Goal: Task Accomplishment & Management: Use online tool/utility

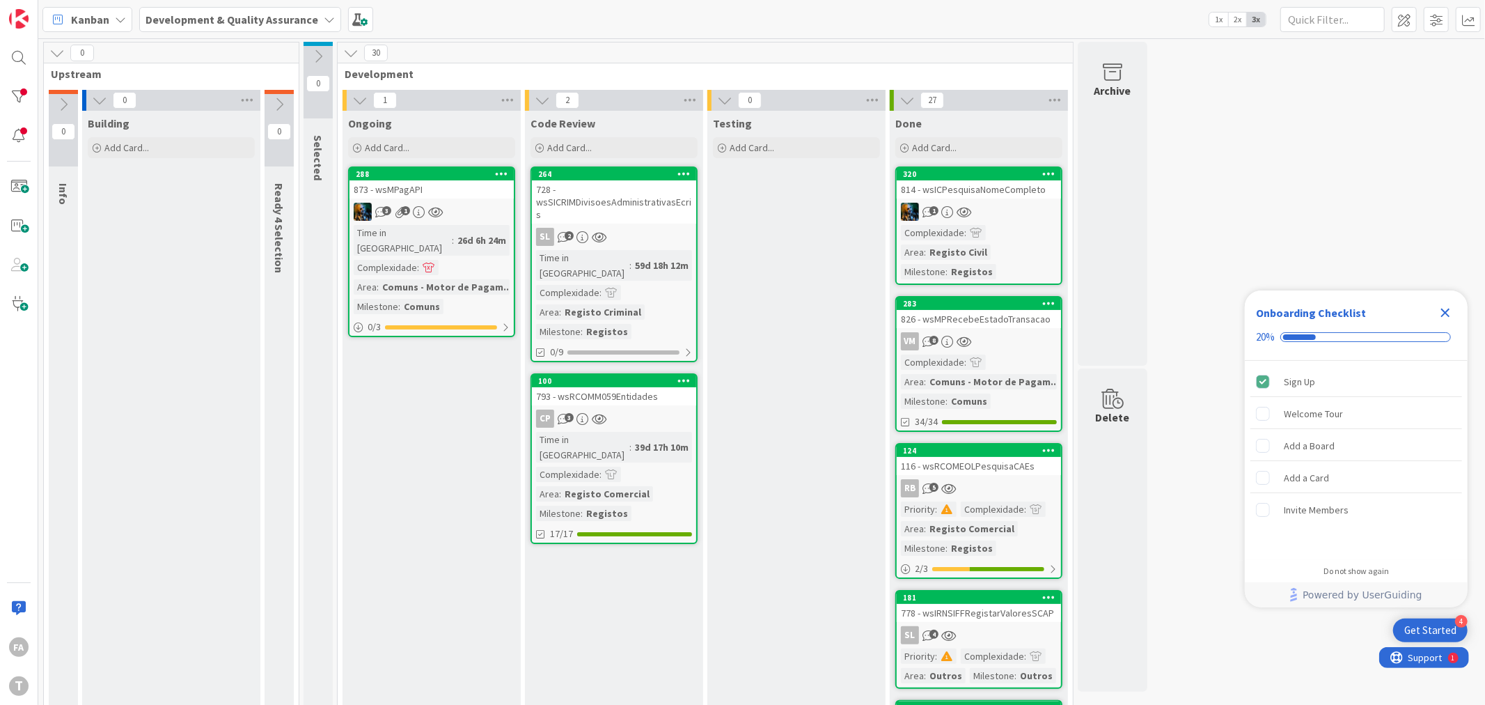
click at [617, 387] on div "793 - wsRCOMM059Entidades" at bounding box center [614, 396] width 164 height 18
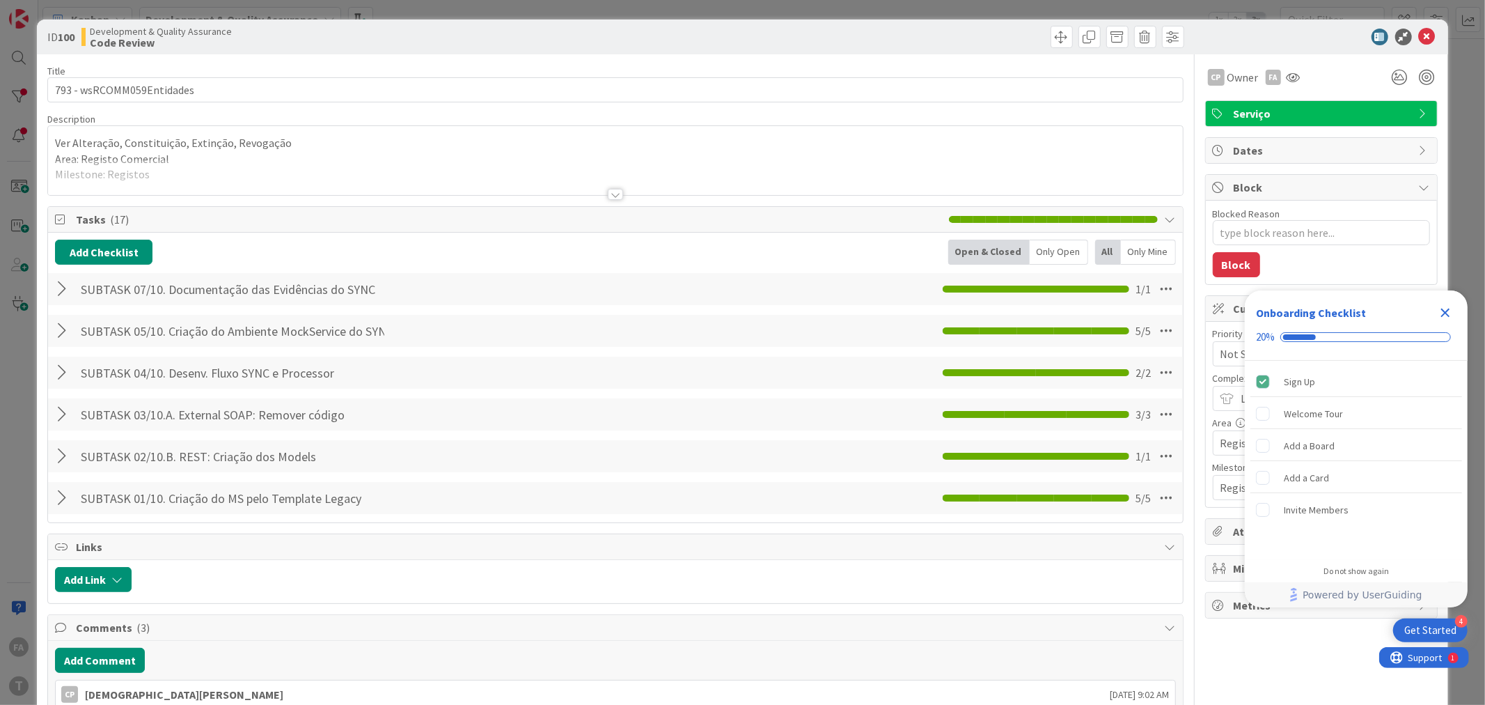
type textarea "x"
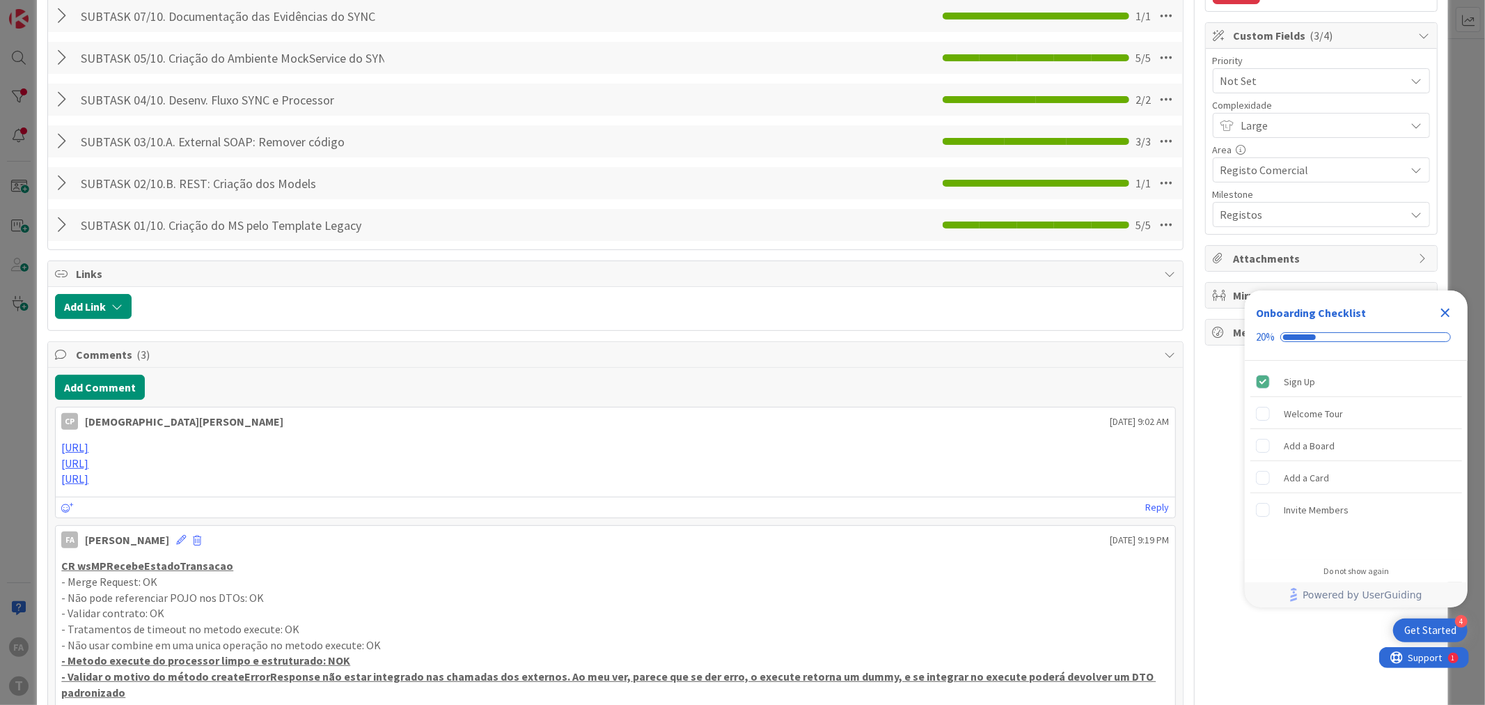
scroll to position [77, 0]
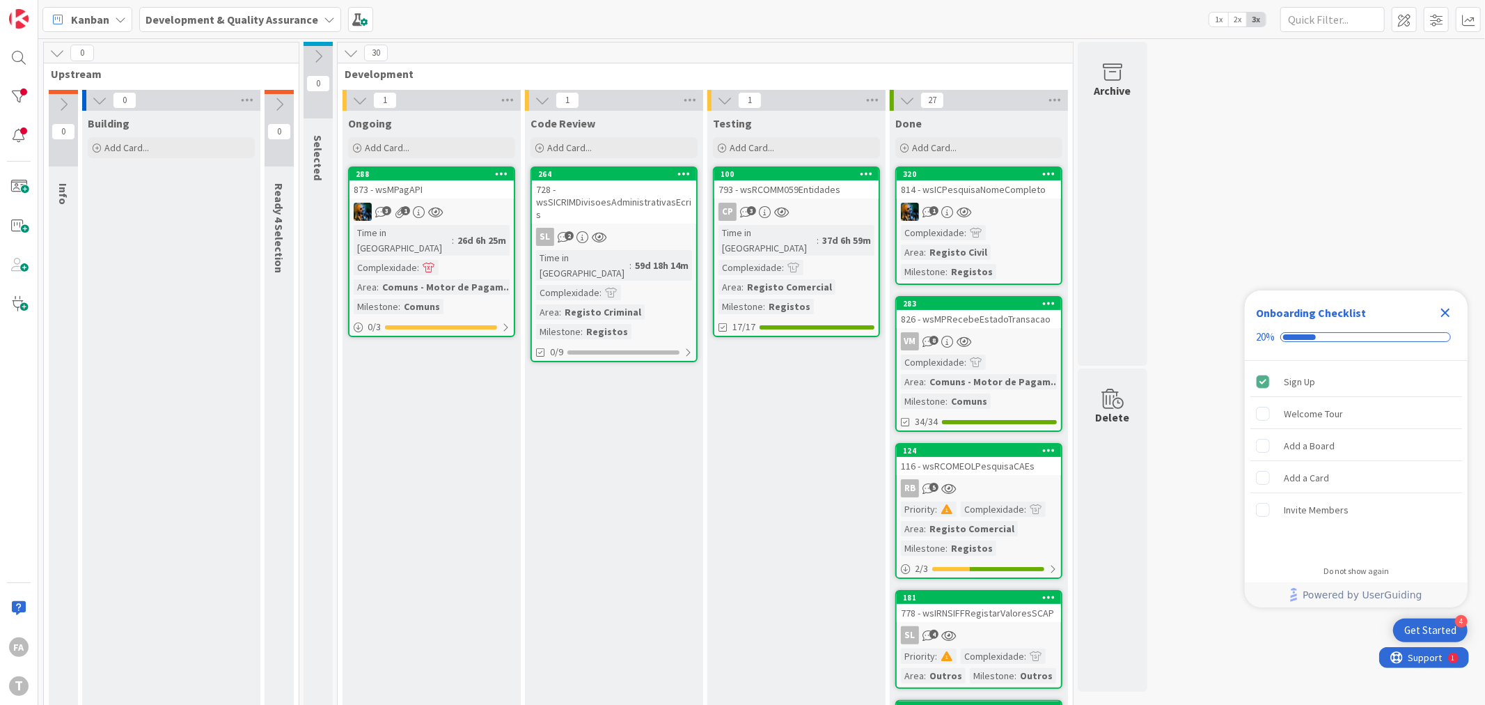
click at [1443, 306] on icon "Close Checklist" at bounding box center [1445, 312] width 17 height 17
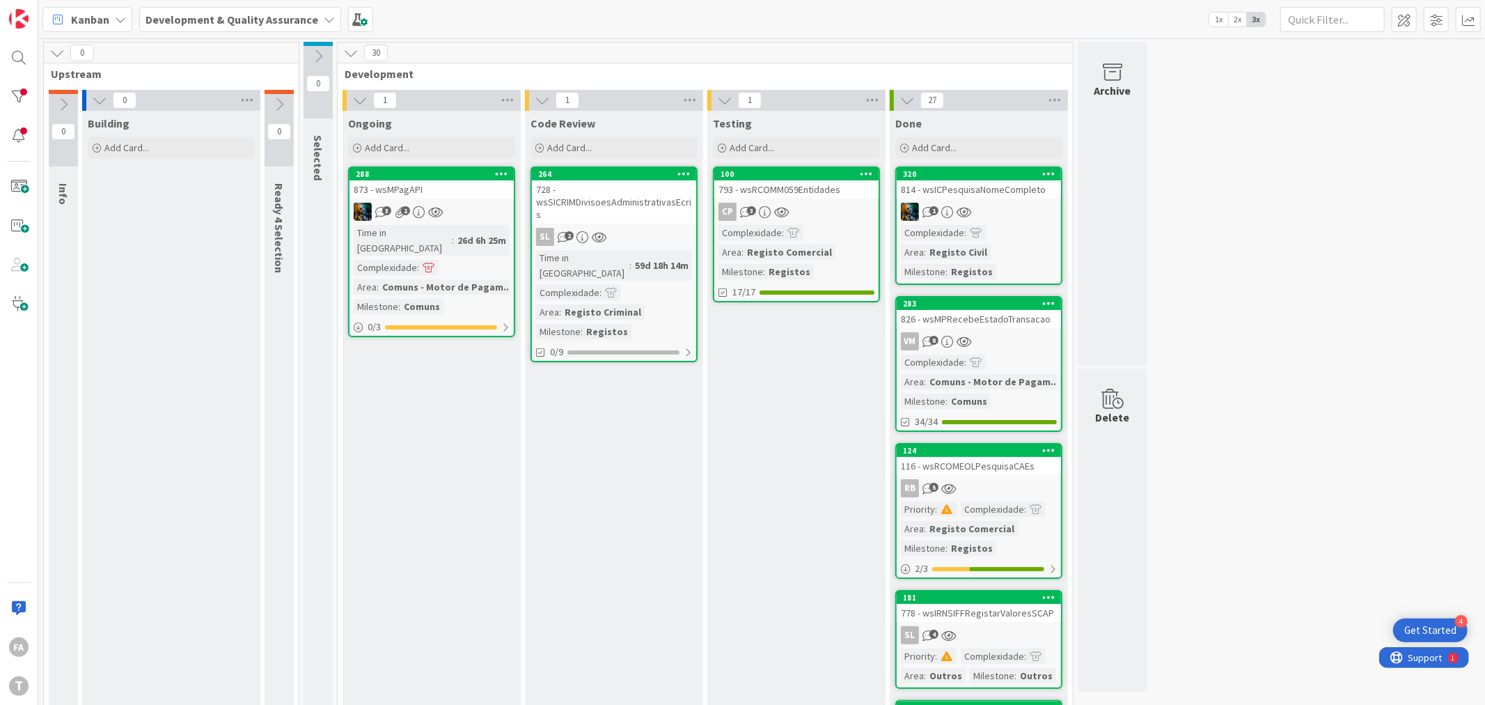
click at [630, 194] on div "728 - wsSICRIMDivisoesAdministrativasEcris" at bounding box center [614, 201] width 164 height 43
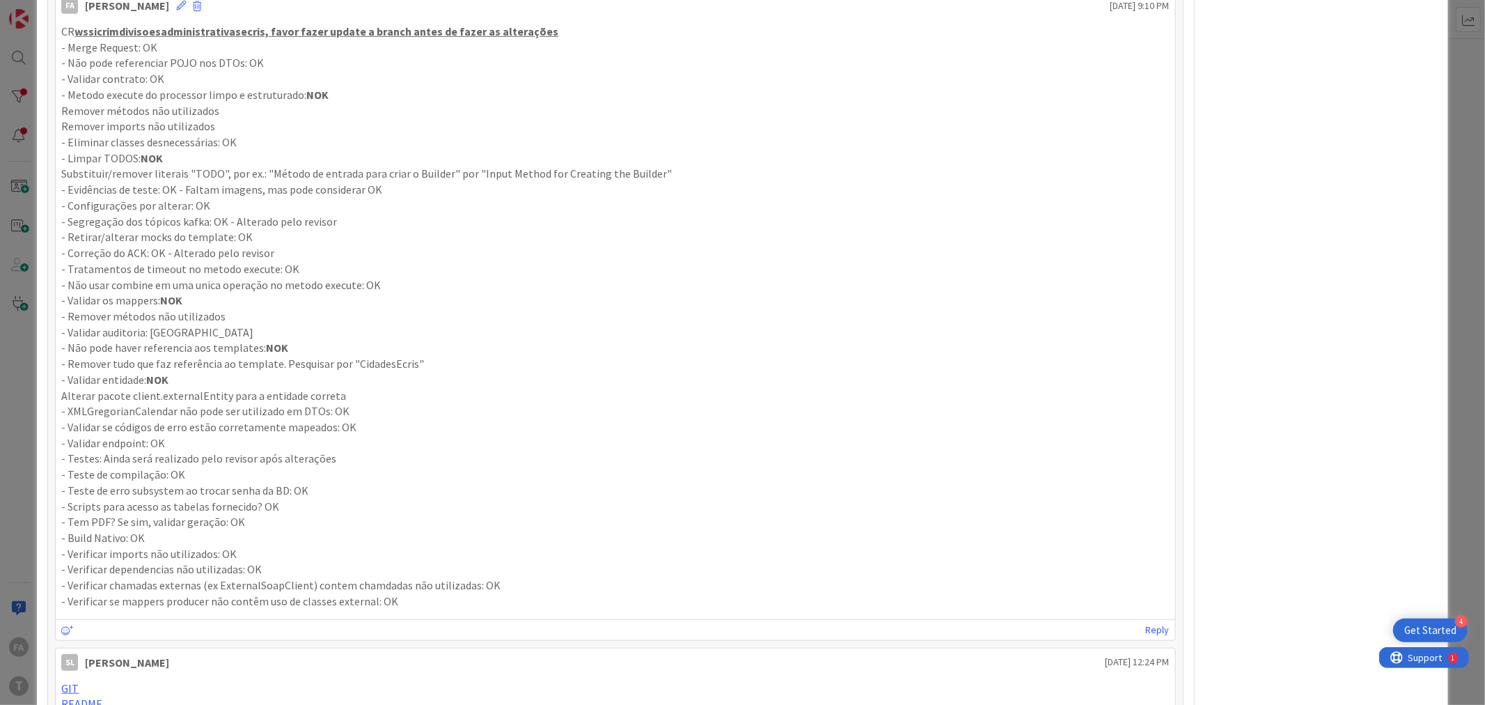
scroll to position [696, 0]
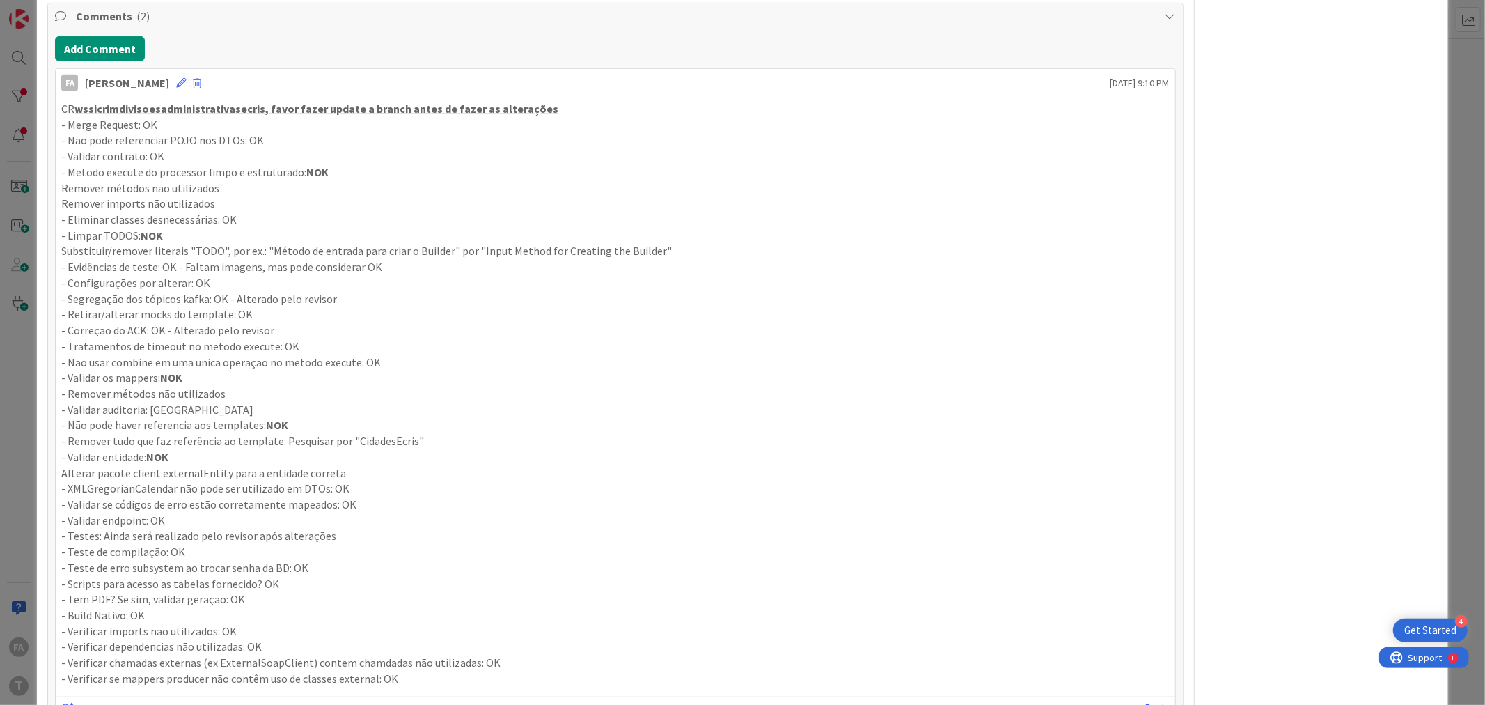
click at [169, 110] on u "wssicrimdivisoesadministrativasecris, favor fazer update a branch antes de faze…" at bounding box center [316, 109] width 484 height 14
click at [169, 109] on u "wssicrimdivisoesadministrativasecris, favor fazer update a branch antes de faze…" at bounding box center [316, 109] width 484 height 14
click at [186, 95] on div "FA Felipe Abreu August 28 2025 9:10 PM CR wssicrimdivisoesadministrativasecris,…" at bounding box center [615, 393] width 1120 height 650
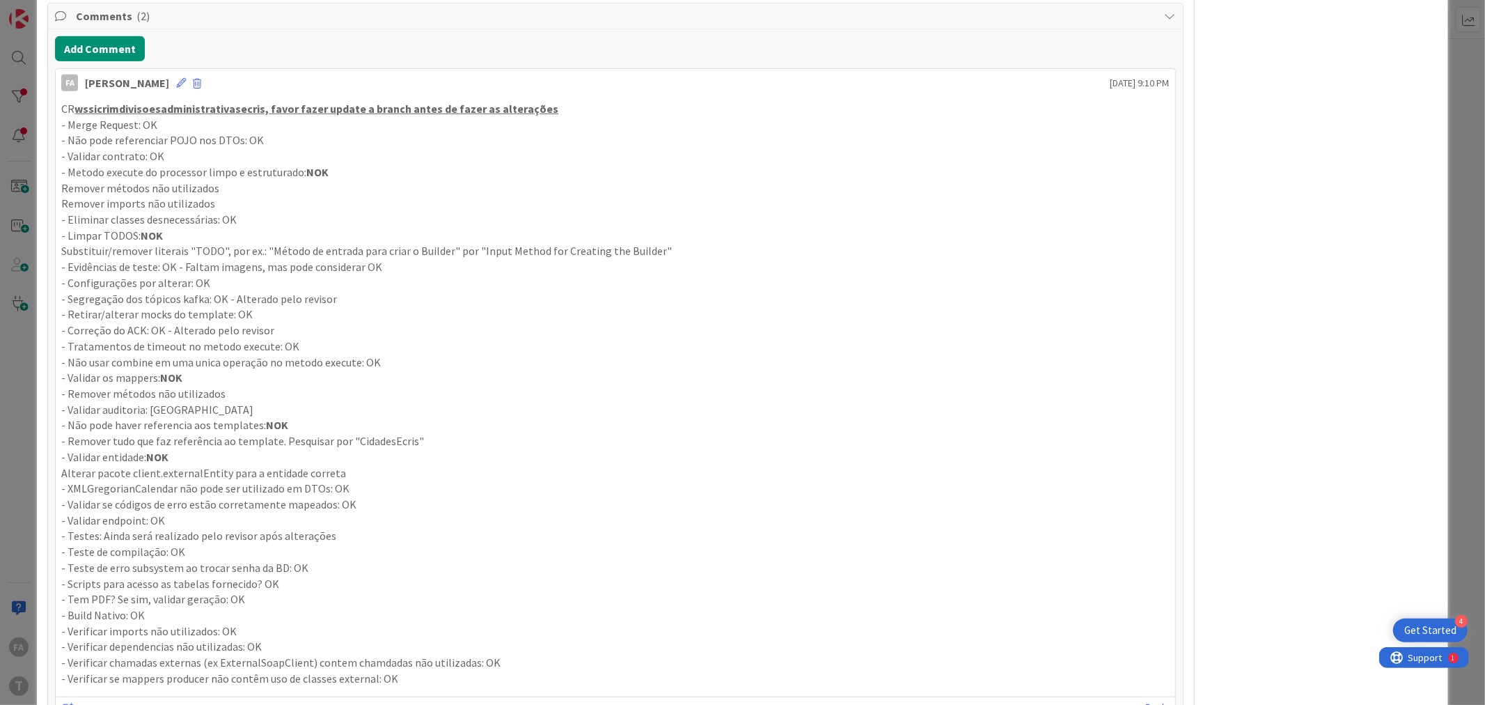
click at [207, 113] on u "wssicrimdivisoesadministrativasecris, favor fazer update a branch antes de faze…" at bounding box center [316, 109] width 484 height 14
copy p "wssicrimdivisoesadministrativasecris"
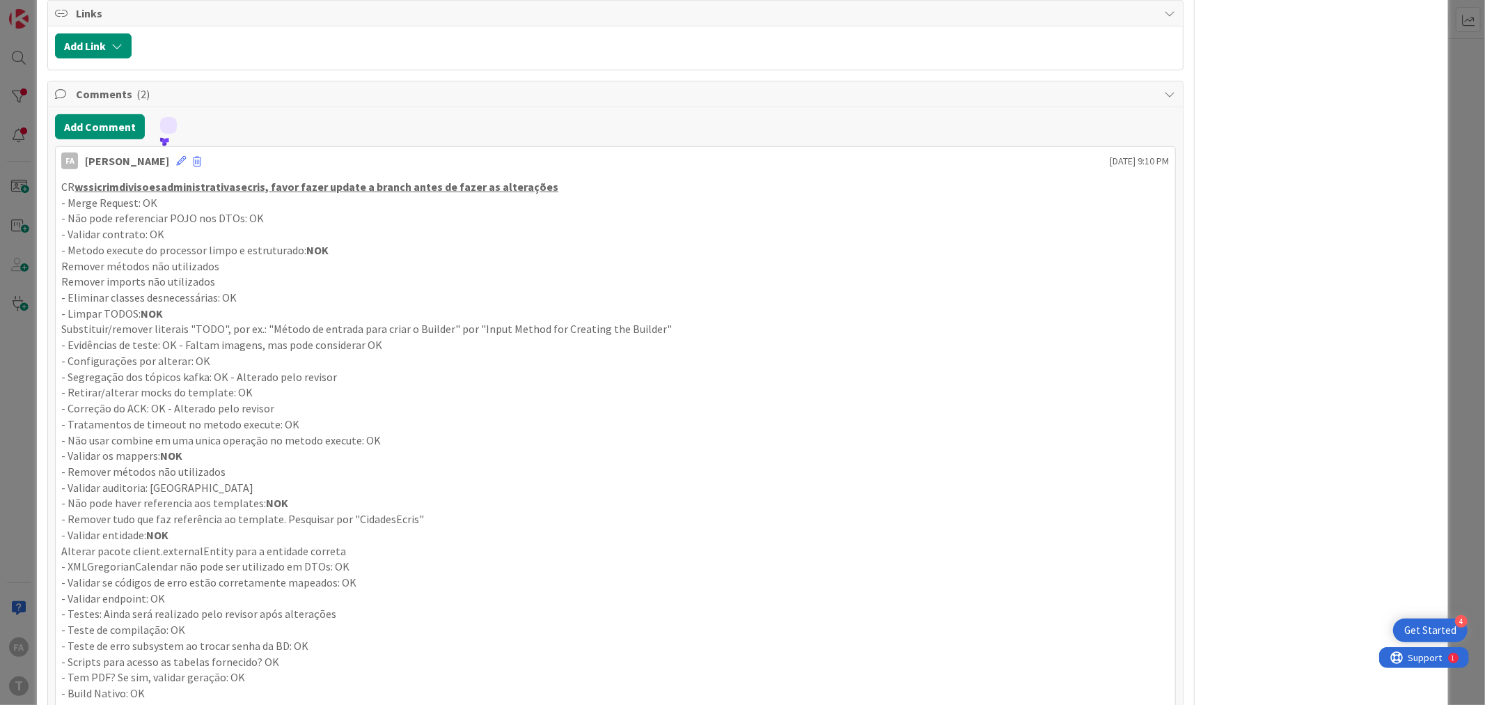
click at [281, 268] on p "Remover métodos não utilizados" at bounding box center [615, 266] width 1108 height 16
click at [318, 249] on strong "NOK" at bounding box center [317, 250] width 22 height 14
click at [319, 249] on strong "NOK" at bounding box center [317, 250] width 22 height 14
click at [164, 315] on p "- Limpar TODOS: NOK" at bounding box center [615, 314] width 1108 height 16
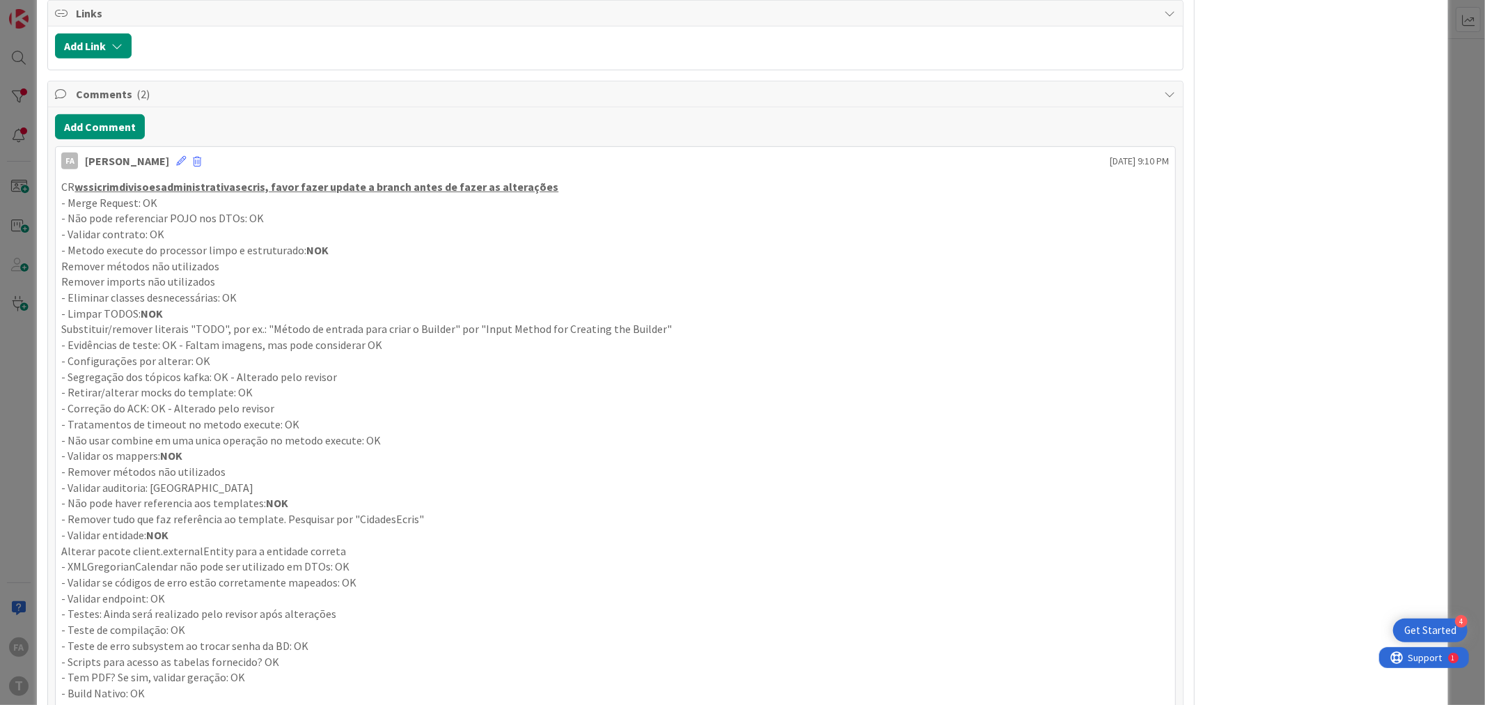
click at [142, 306] on p "- Limpar TODOS: NOK" at bounding box center [615, 314] width 1108 height 16
click at [148, 310] on strong "NOK" at bounding box center [152, 313] width 22 height 14
drag, startPoint x: 477, startPoint y: 324, endPoint x: 541, endPoint y: 330, distance: 64.3
click at [541, 330] on p "Substituir/remover literais "TODO", por ex.: "Método de entrada para criar o Bu…" at bounding box center [615, 329] width 1108 height 16
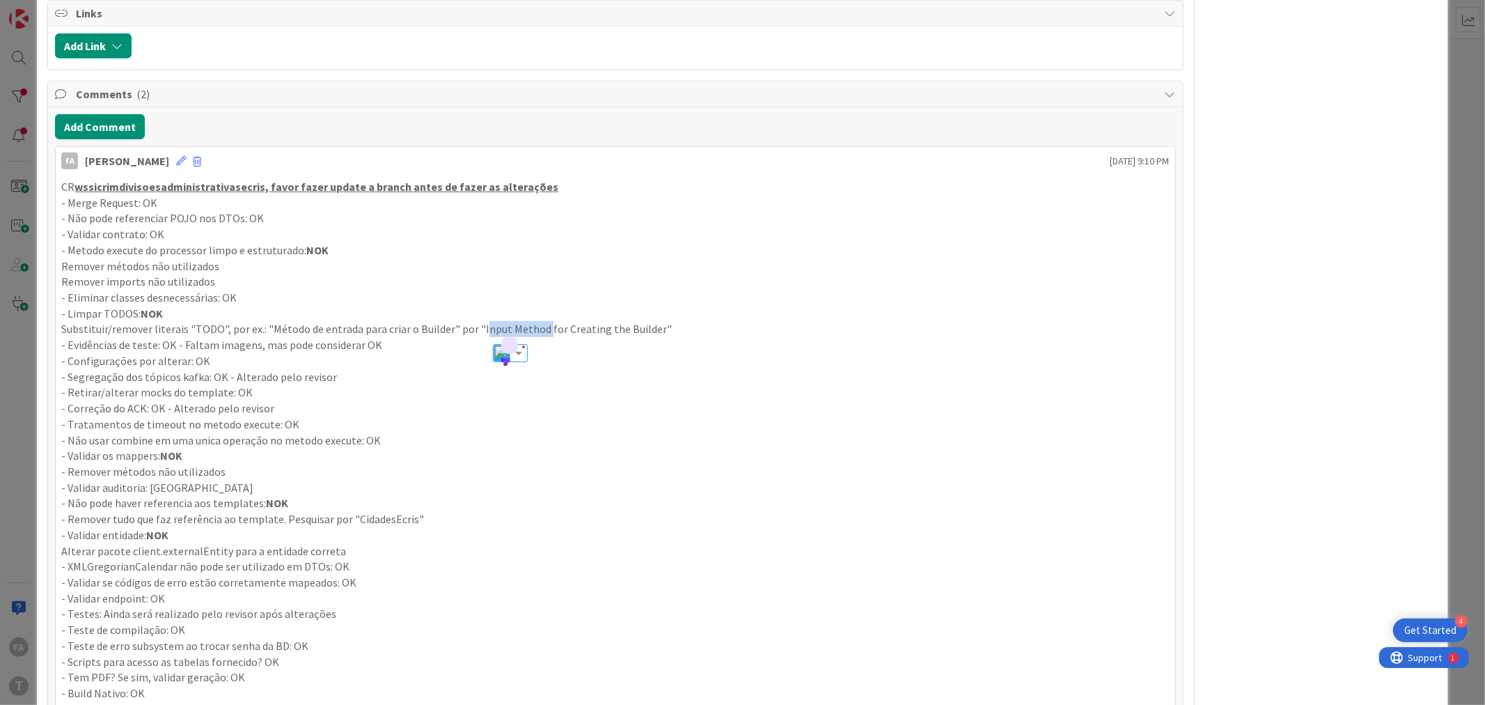
copy p "nput Method"
click at [168, 453] on strong "NOK" at bounding box center [171, 455] width 22 height 14
click at [336, 437] on p "- Não usar combine em uma unica operação no metodo execute: OK" at bounding box center [615, 440] width 1108 height 16
click at [275, 507] on strong "NOK" at bounding box center [277, 503] width 22 height 14
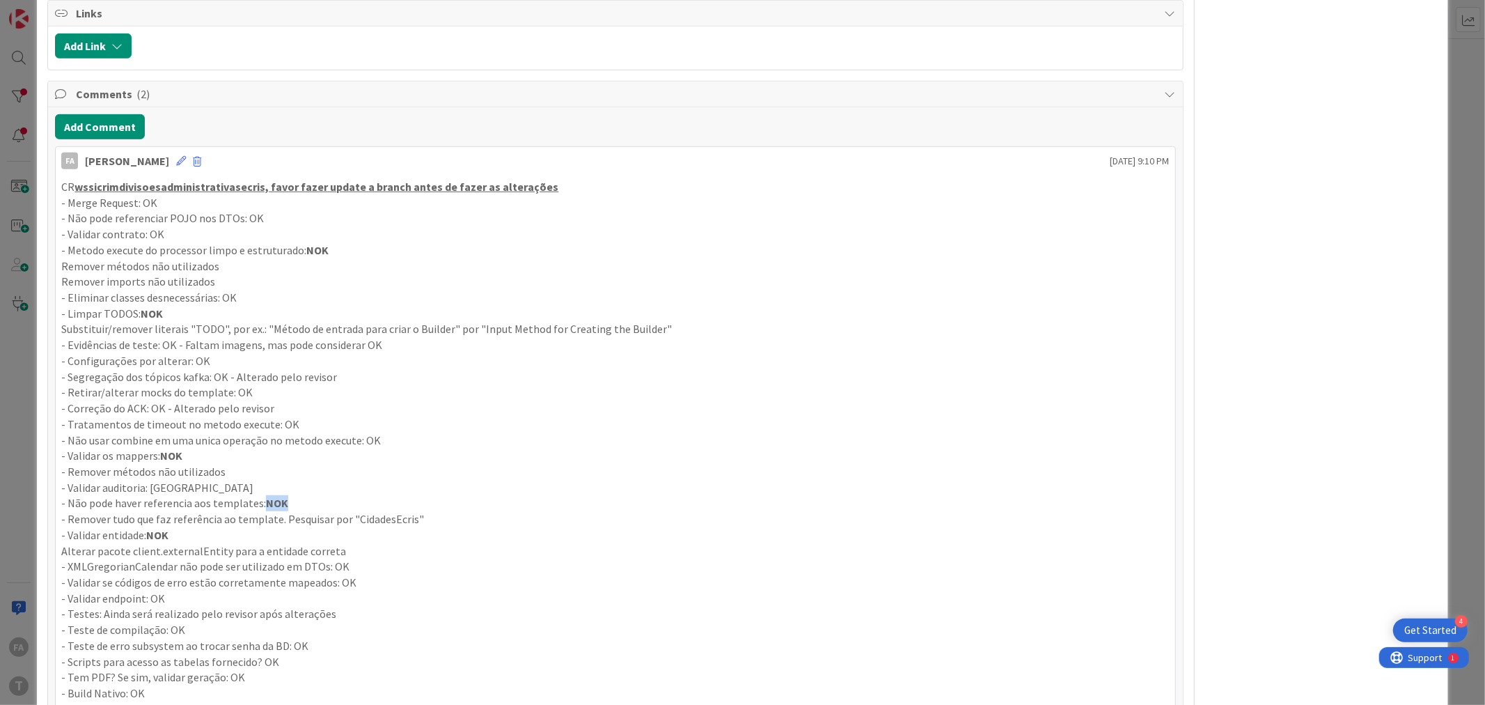
click at [275, 506] on strong "NOK" at bounding box center [277, 503] width 22 height 14
click at [386, 517] on p "- Remover tudo que faz referência ao template. Pesquisar por "CidadesEcris"" at bounding box center [615, 519] width 1108 height 16
copy p "CidadesEcris"
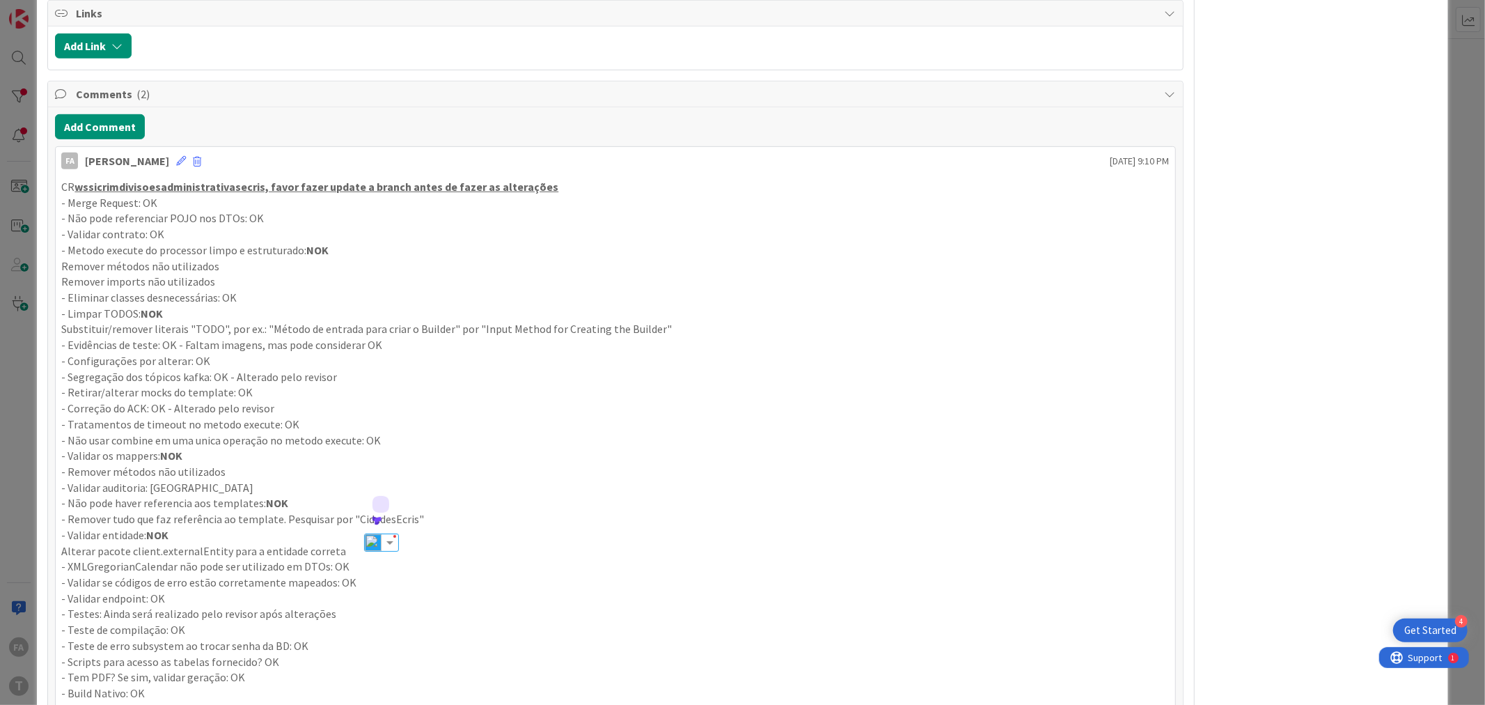
click at [164, 528] on strong "NOK" at bounding box center [157, 535] width 22 height 14
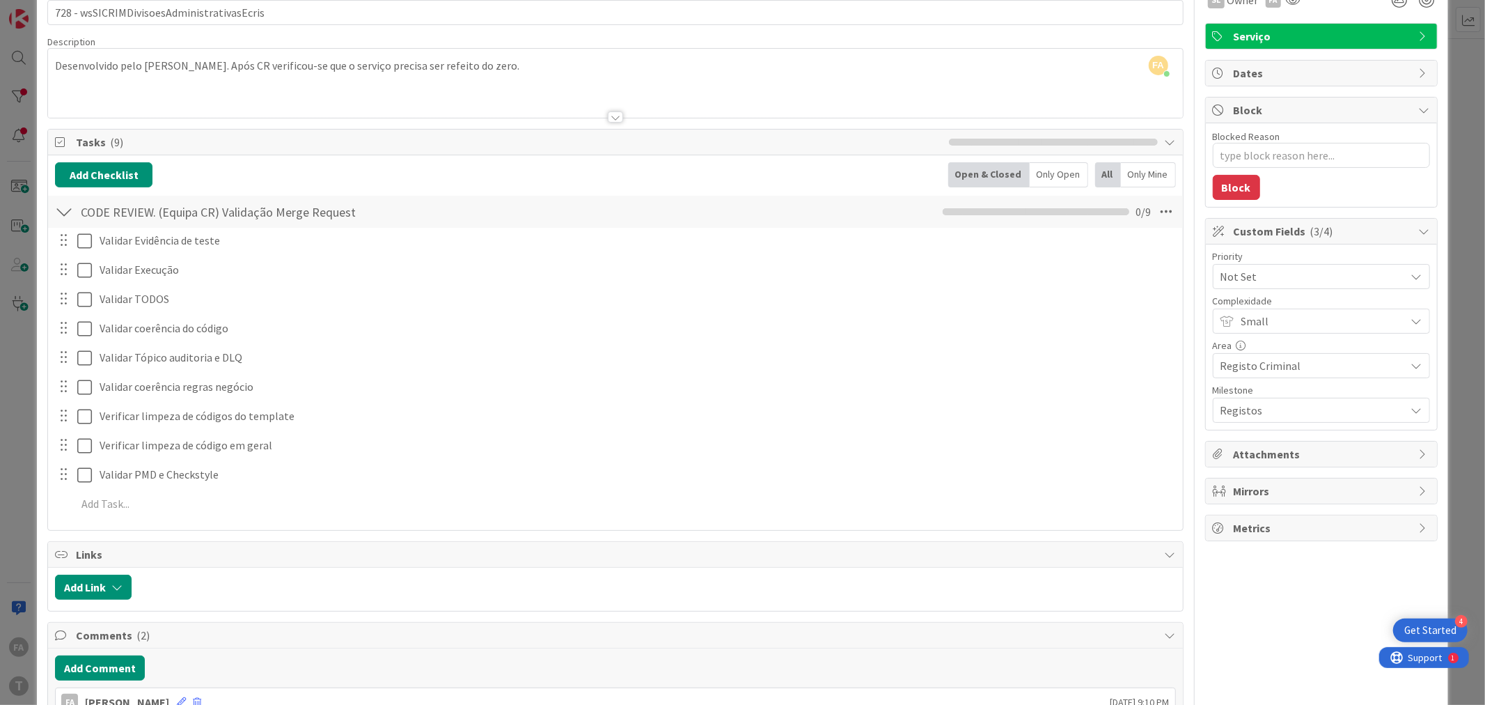
scroll to position [0, 0]
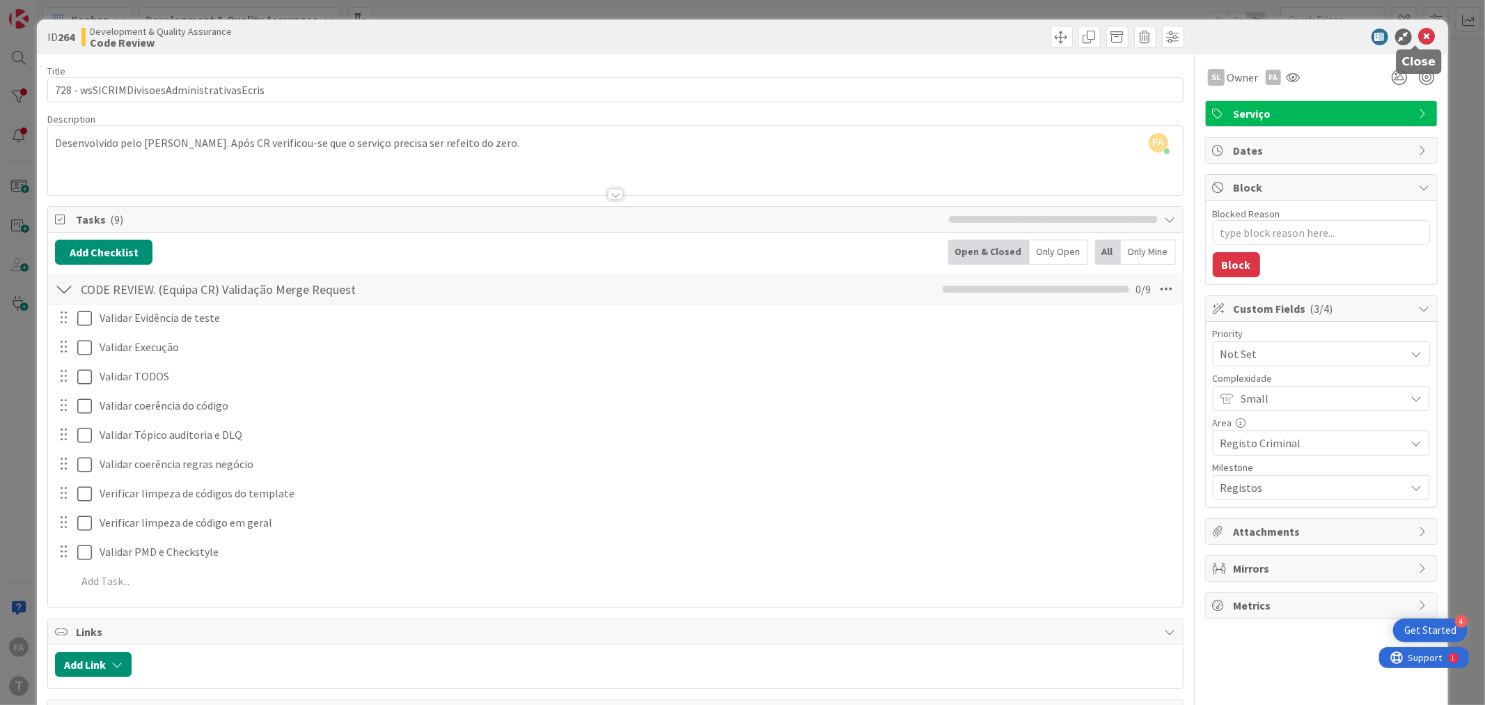
click at [1419, 37] on icon at bounding box center [1427, 37] width 17 height 17
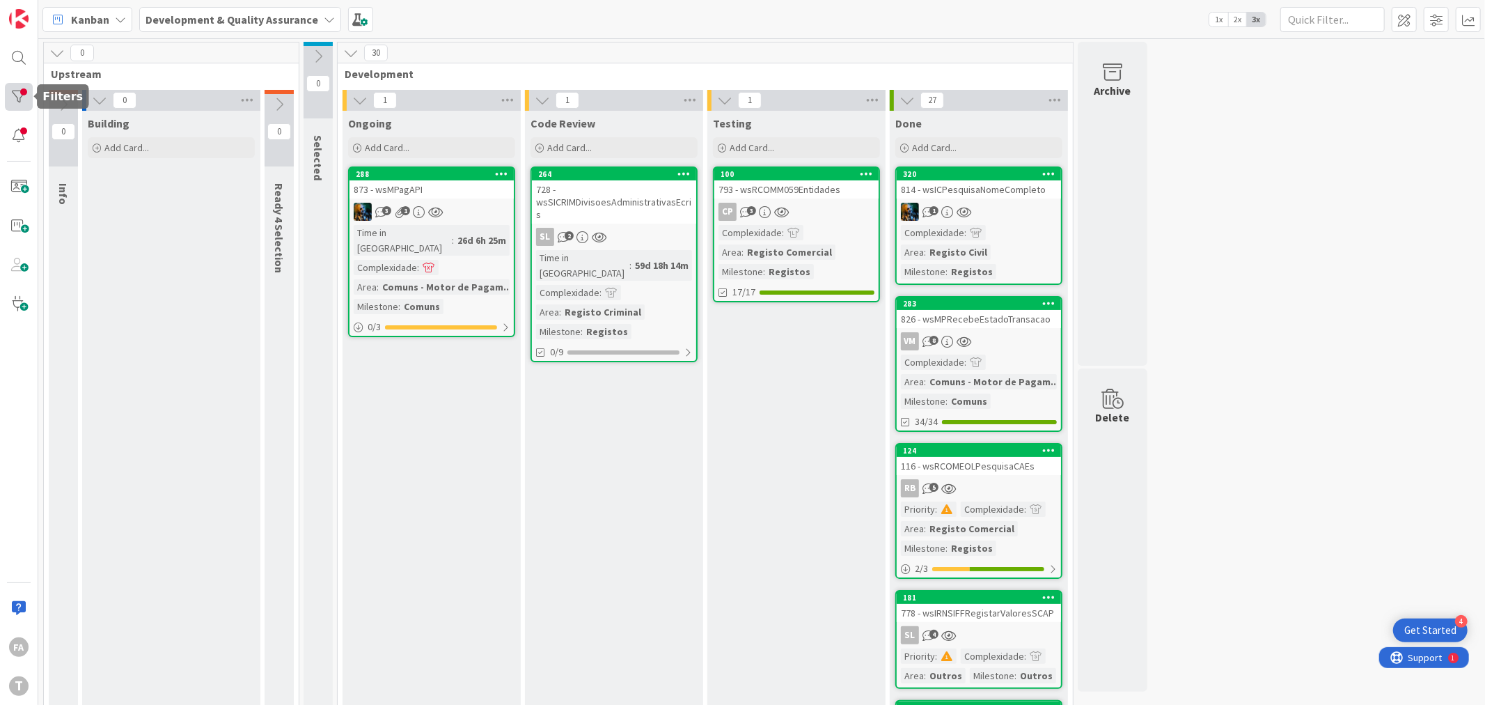
click at [10, 101] on div at bounding box center [19, 97] width 28 height 28
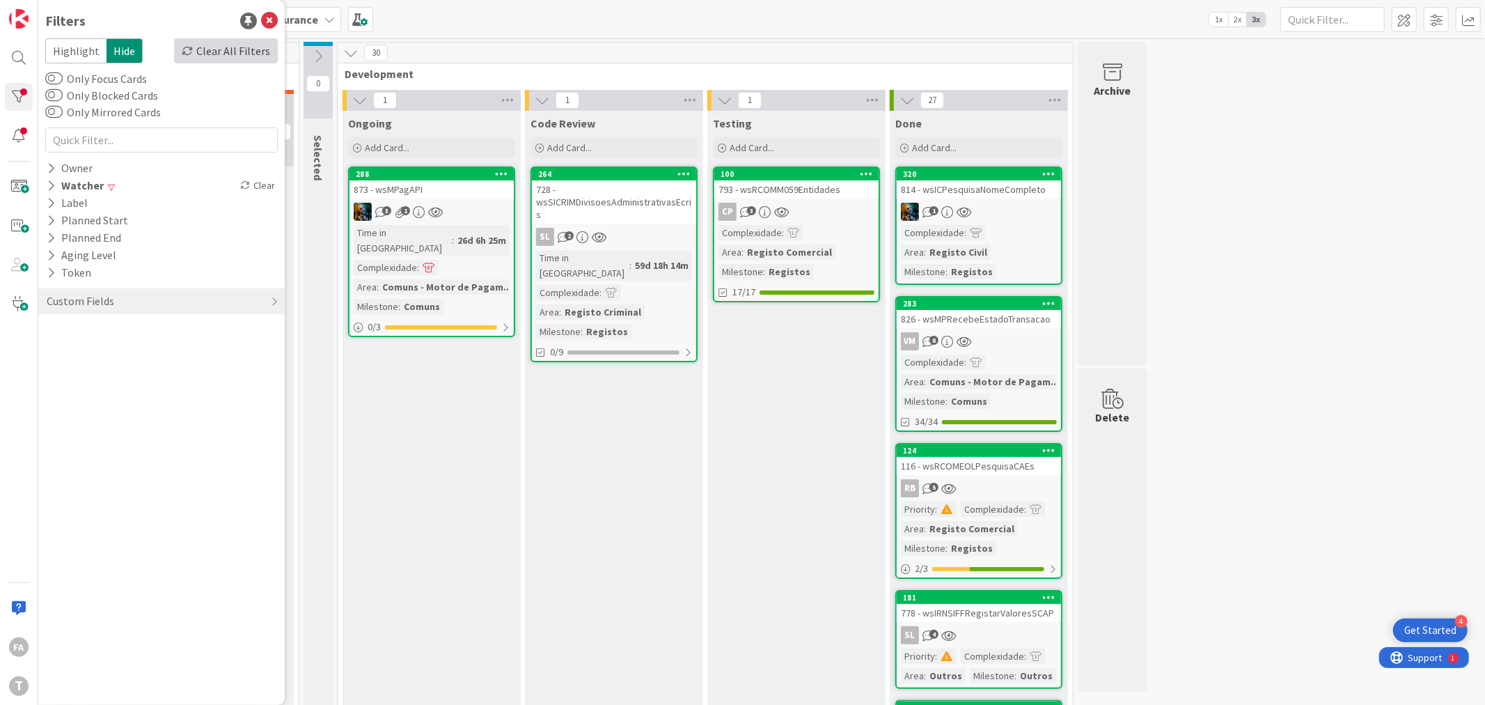
click at [254, 54] on div "Clear All Filters" at bounding box center [226, 50] width 104 height 25
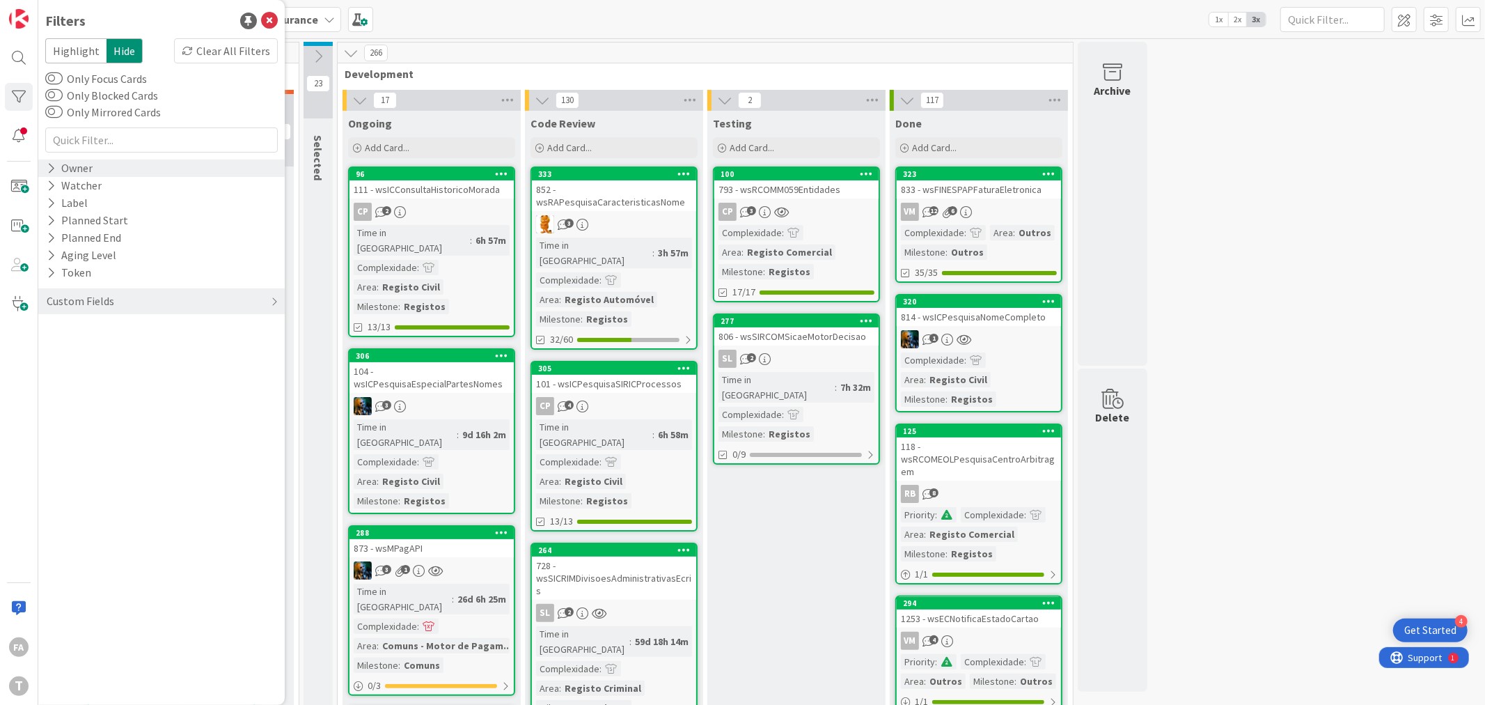
click at [117, 171] on div "Owner" at bounding box center [161, 167] width 246 height 17
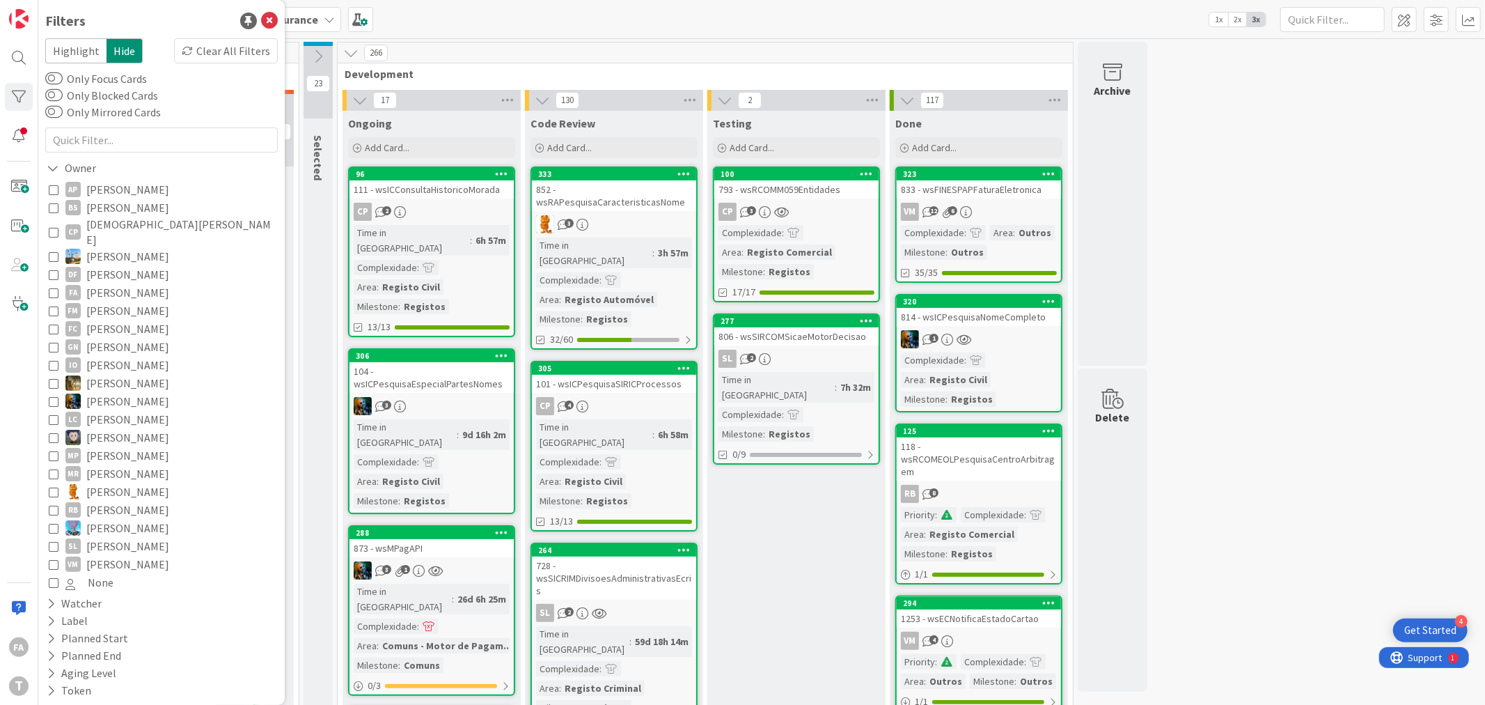
click at [121, 555] on span "Vitor Martins" at bounding box center [127, 564] width 83 height 18
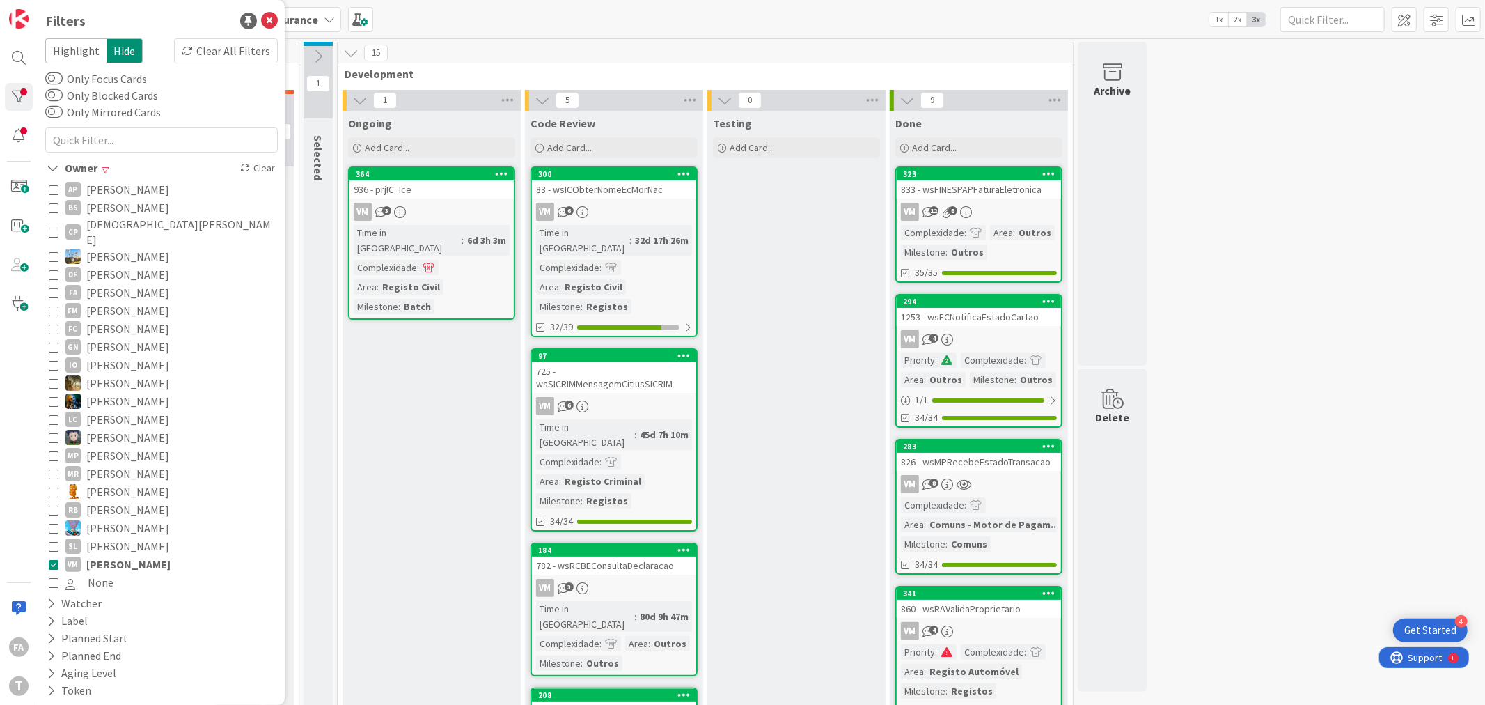
click at [996, 468] on link "283 826 - wsMPRecebeEstadoTransacao VM 8 Complexidade : Area : Comuns - Motor d…" at bounding box center [978, 507] width 167 height 136
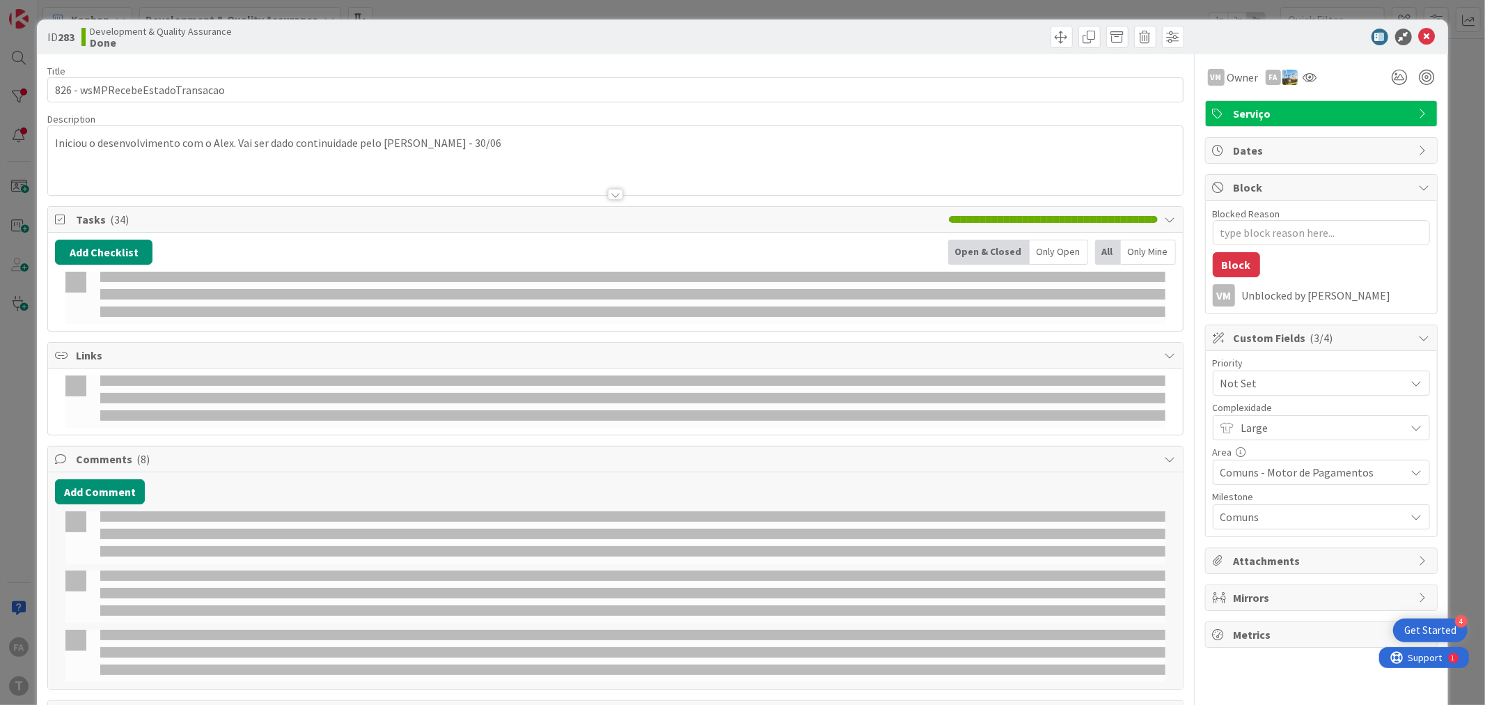
type textarea "x"
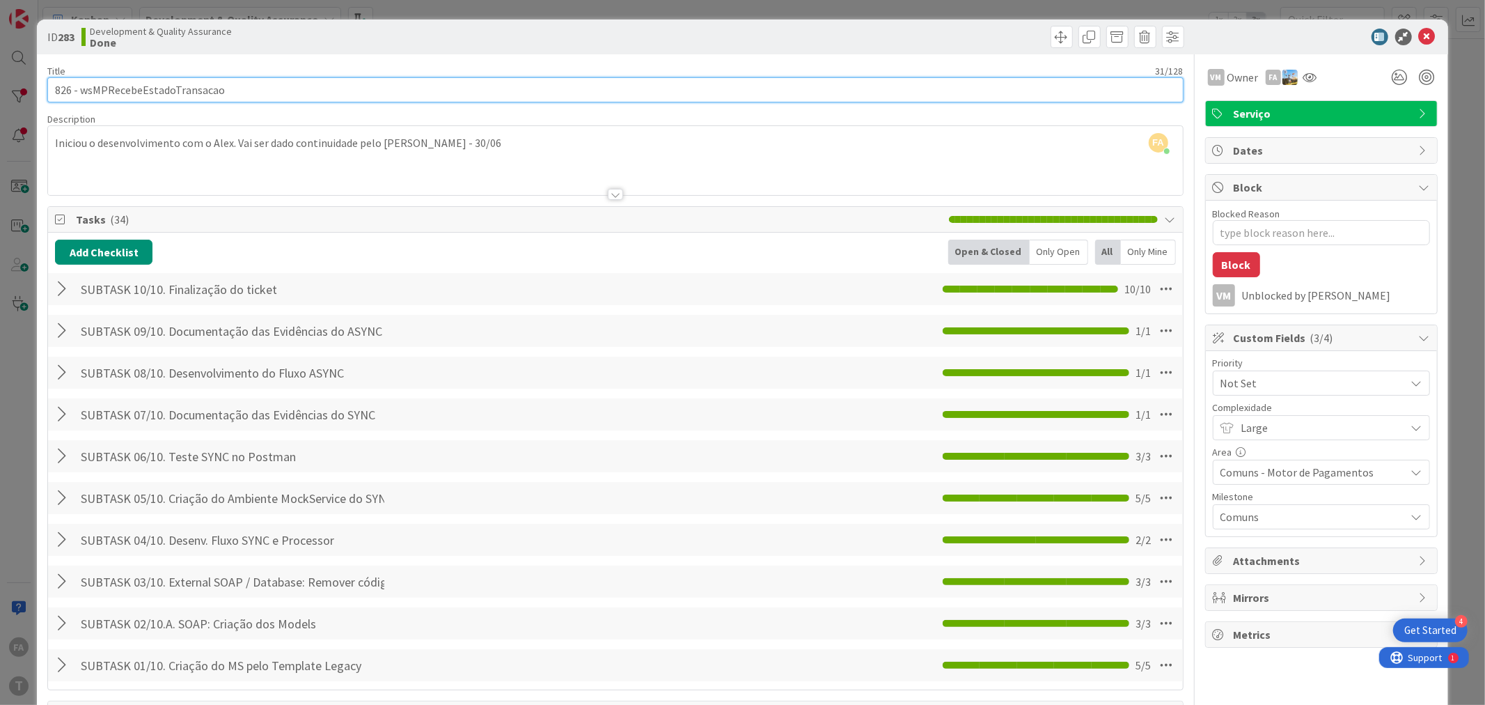
click at [191, 94] on input "826 - wsMPRecebeEstadoTransacao" at bounding box center [614, 89] width 1135 height 25
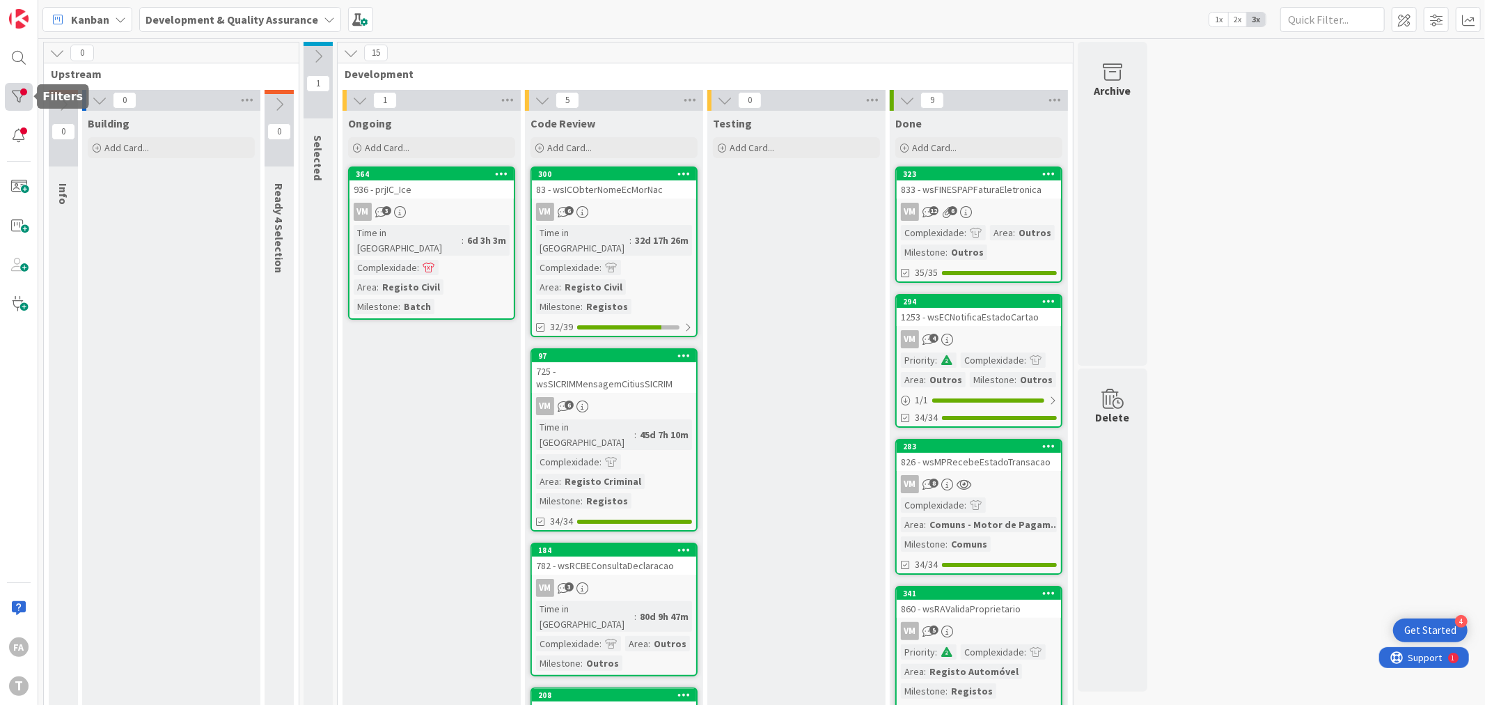
click at [24, 88] on div at bounding box center [19, 97] width 28 height 28
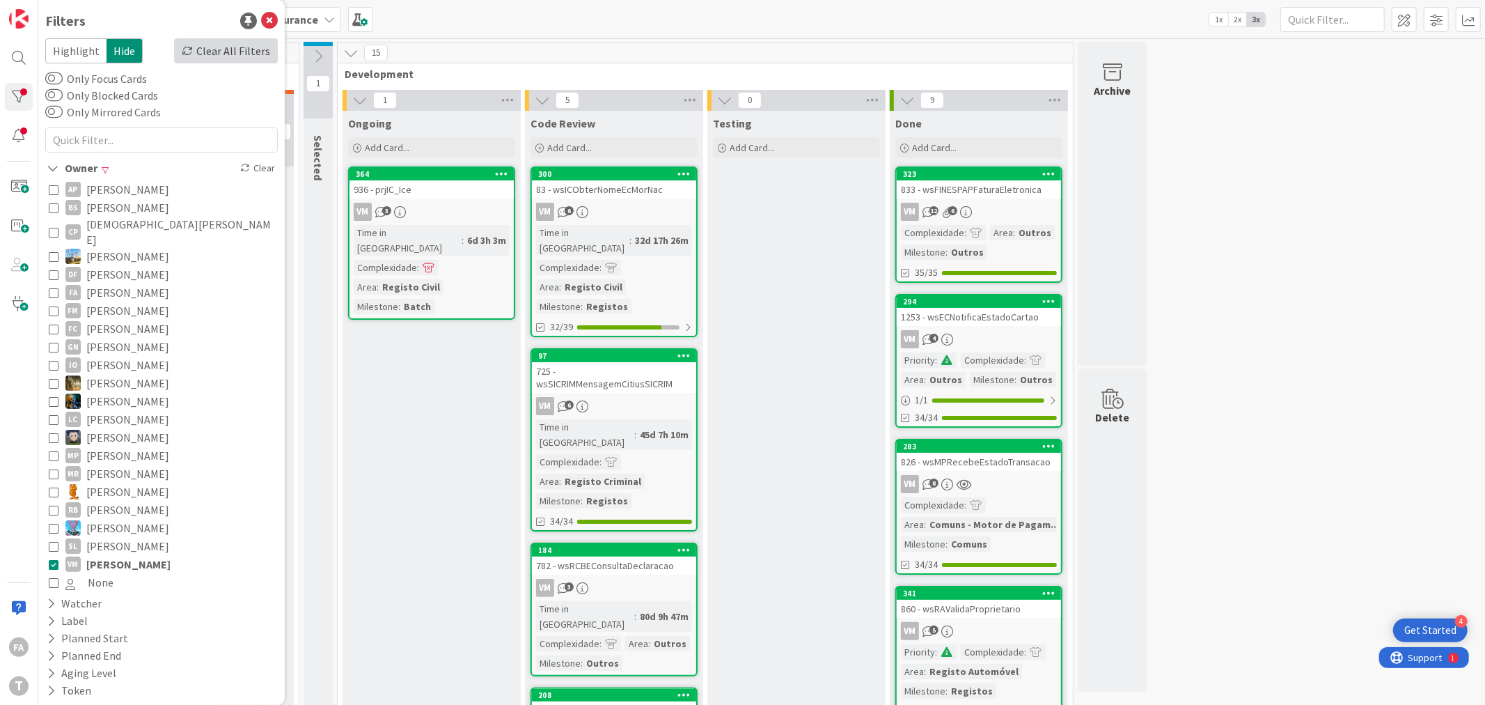
click at [225, 49] on div "Clear All Filters" at bounding box center [226, 50] width 104 height 25
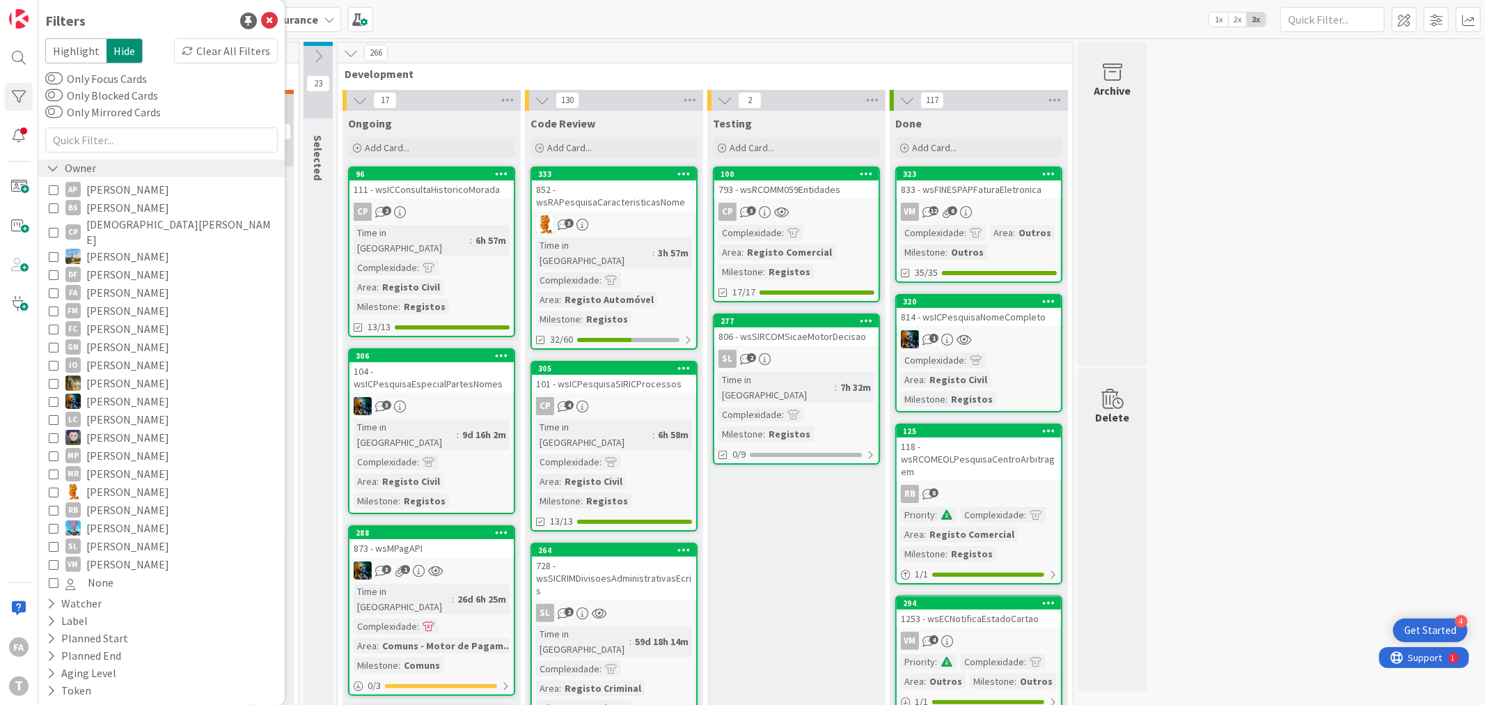
click at [113, 166] on div "Owner" at bounding box center [161, 167] width 246 height 17
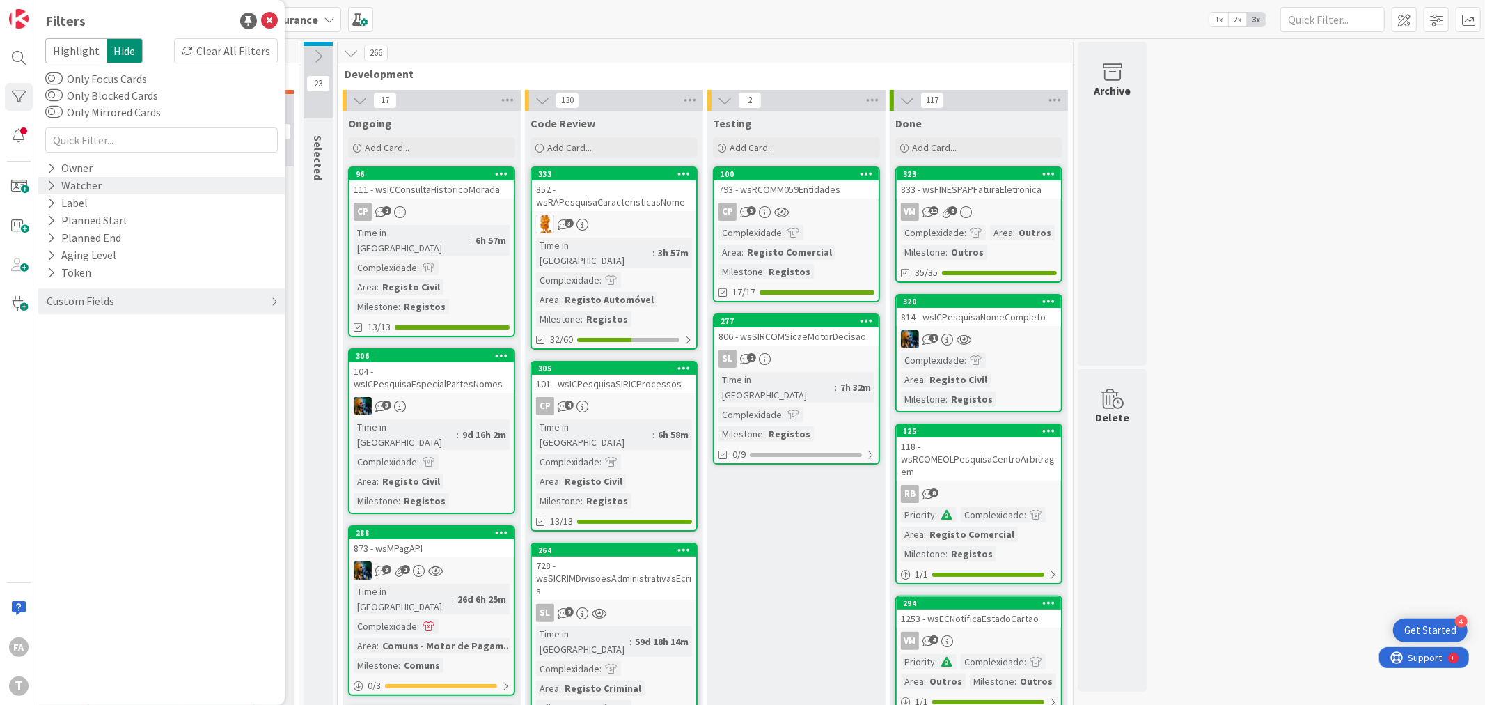
click at [104, 189] on div "Watcher" at bounding box center [161, 185] width 246 height 17
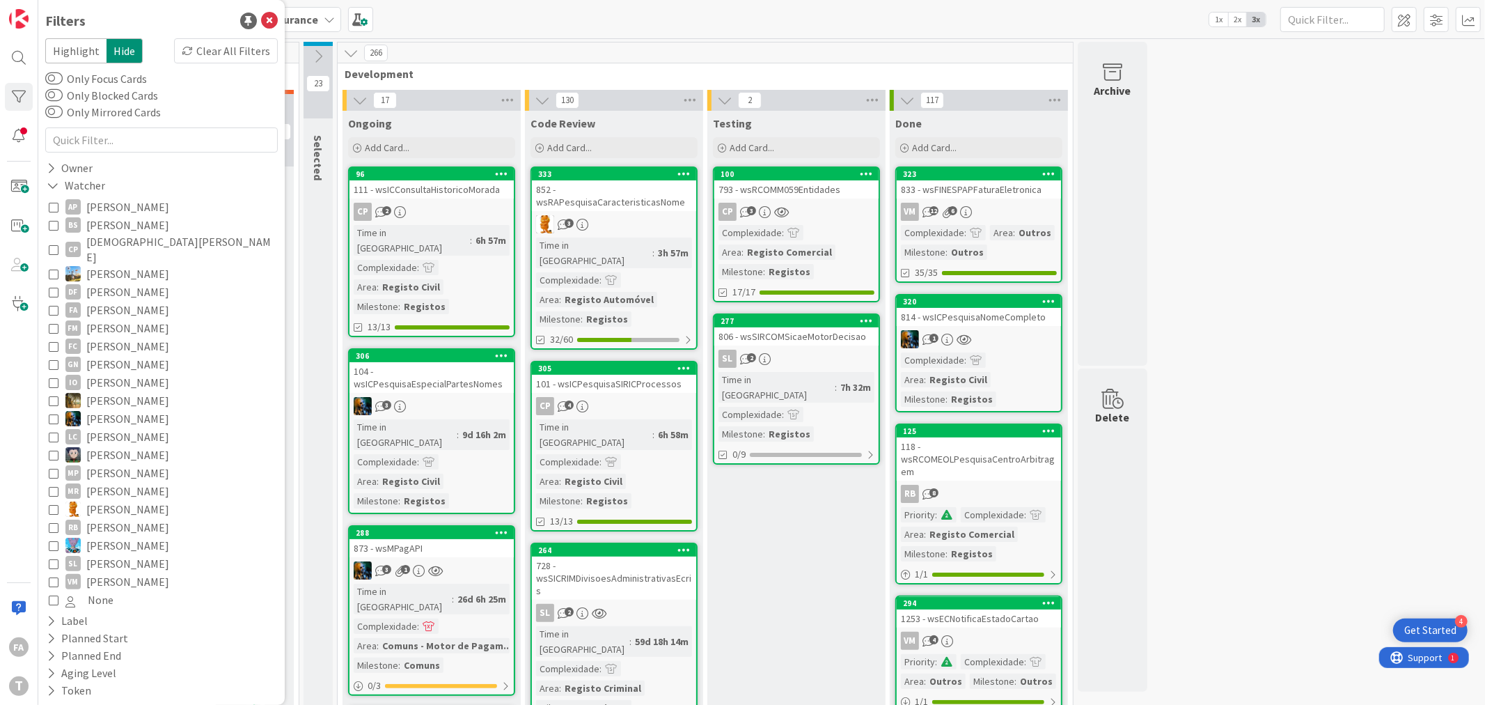
click at [115, 301] on span "Felipe Abreu" at bounding box center [127, 310] width 83 height 18
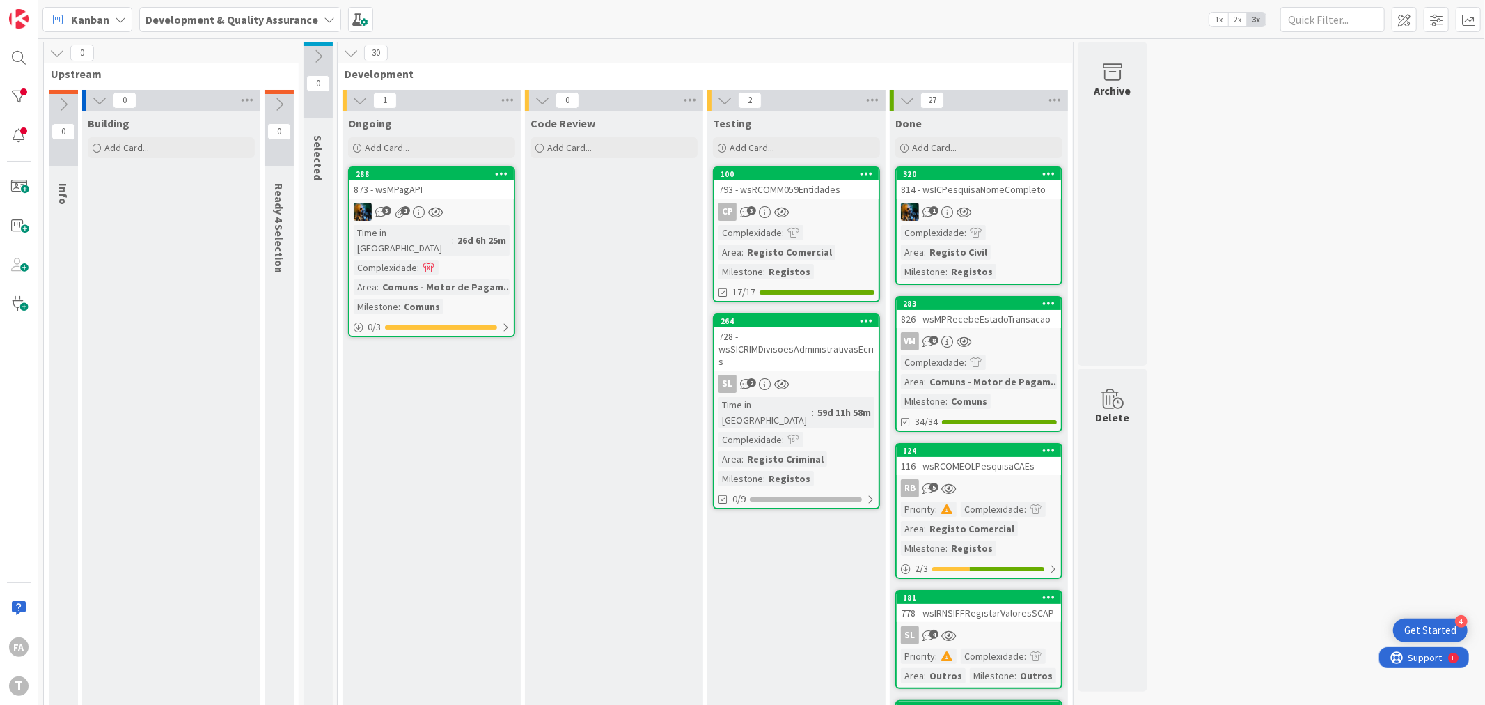
click at [24, 81] on div "FA T" at bounding box center [19, 352] width 38 height 705
click at [24, 88] on div at bounding box center [19, 97] width 28 height 28
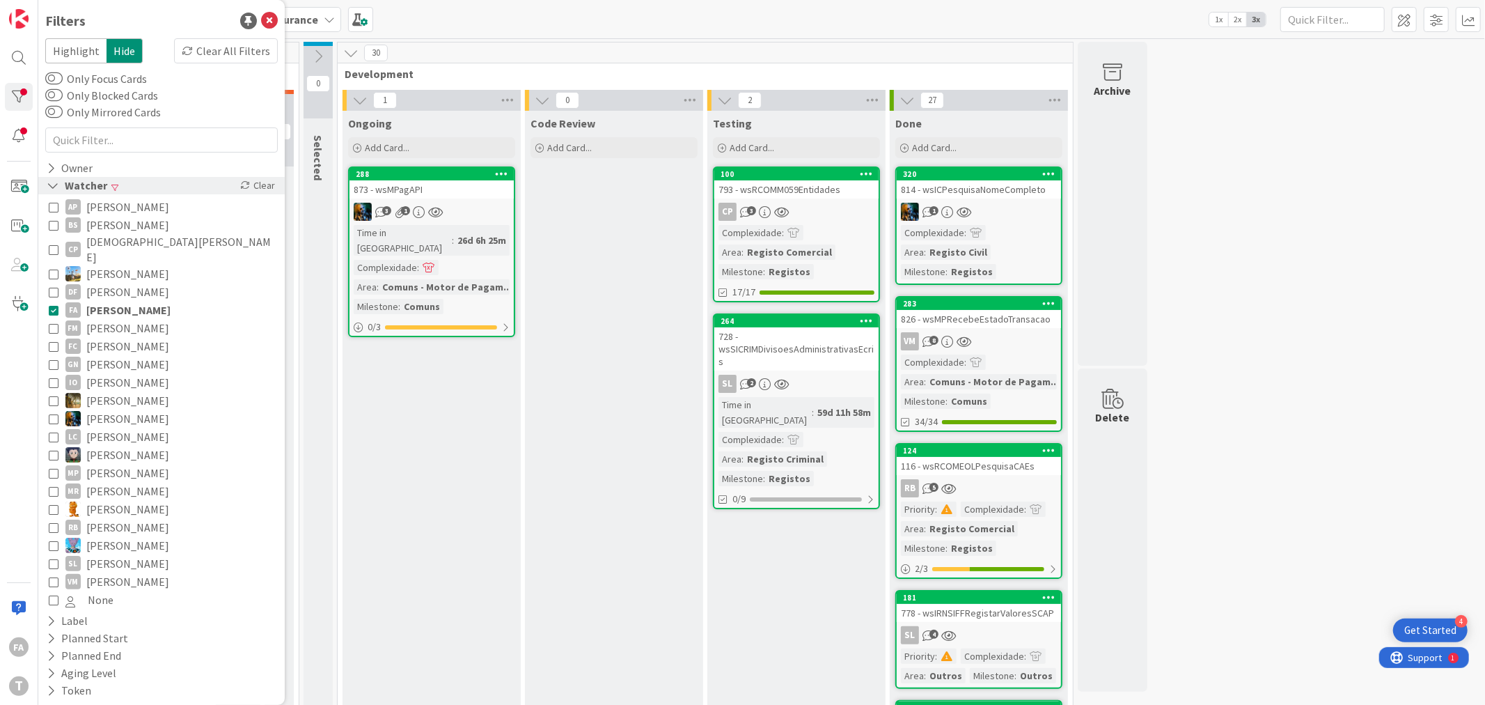
click at [244, 184] on div "Clear" at bounding box center [257, 185] width 40 height 17
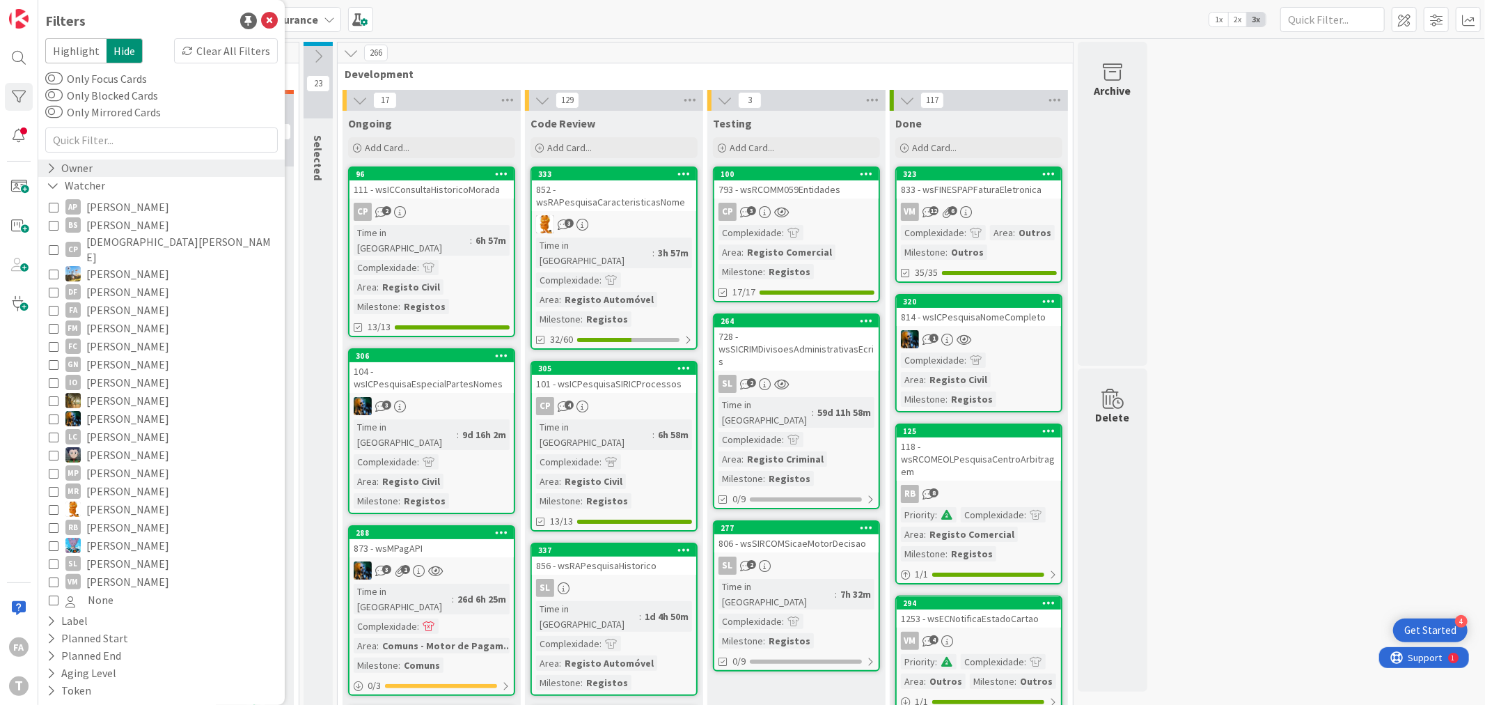
click at [74, 163] on div "Owner" at bounding box center [69, 167] width 49 height 17
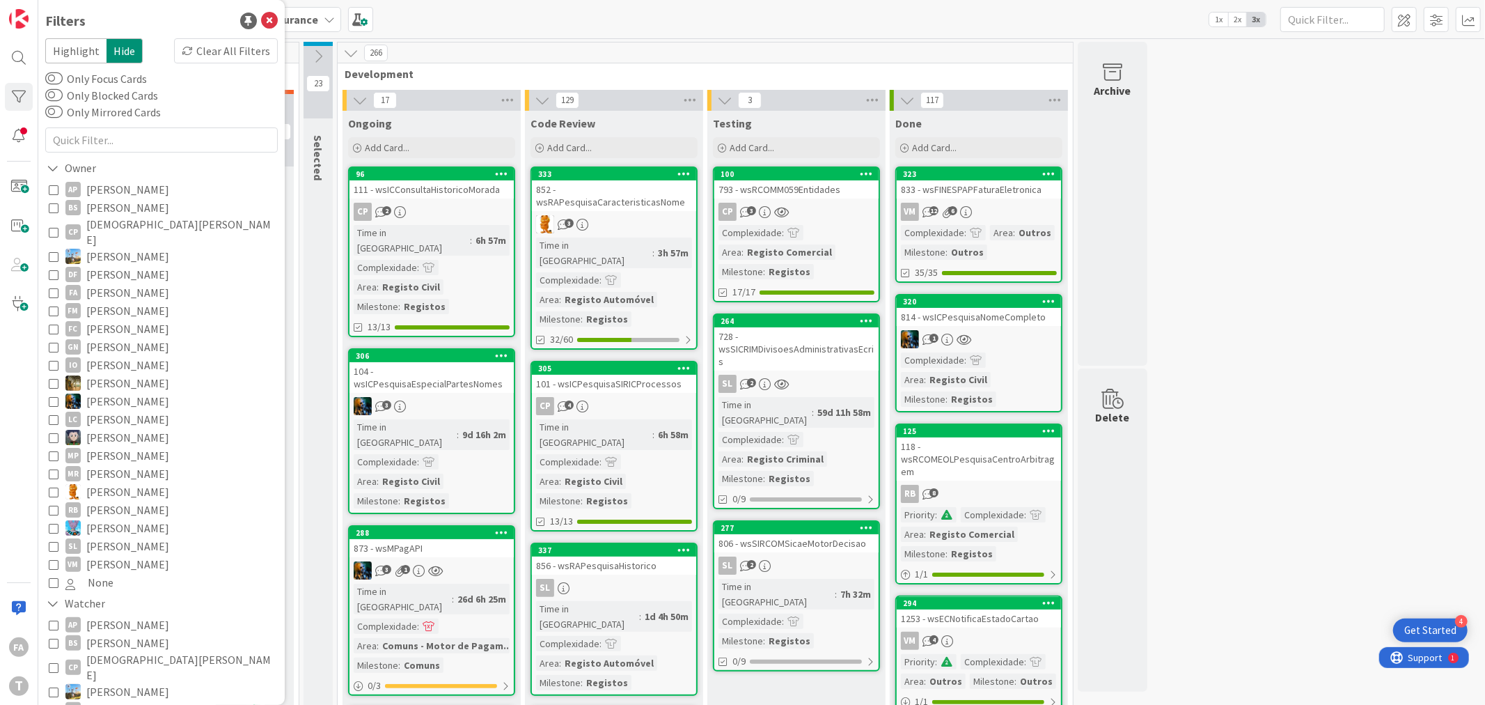
click at [125, 283] on span "Felipe Abreu" at bounding box center [127, 292] width 83 height 18
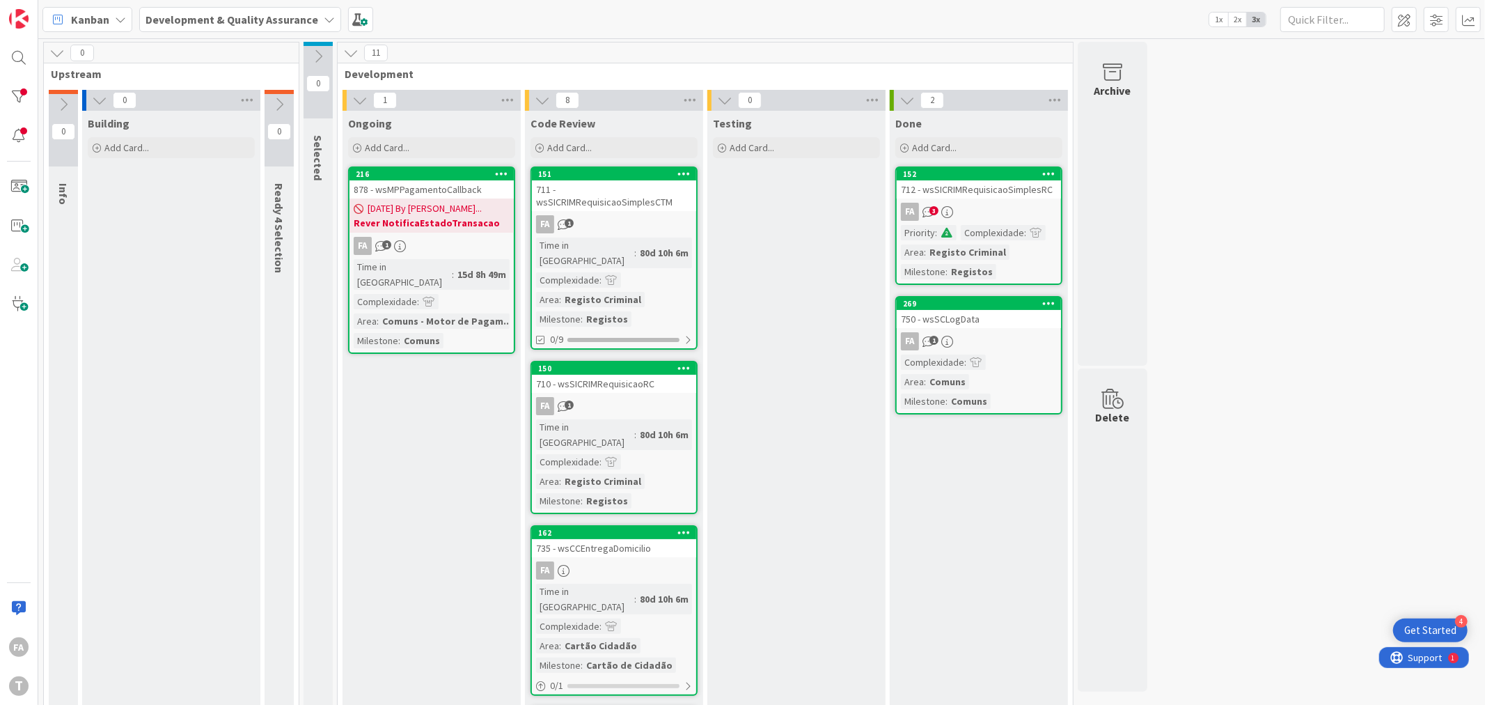
click at [471, 199] on div "08/20/2025 By João... Rever NotificaEstadoTransacao" at bounding box center [431, 215] width 164 height 34
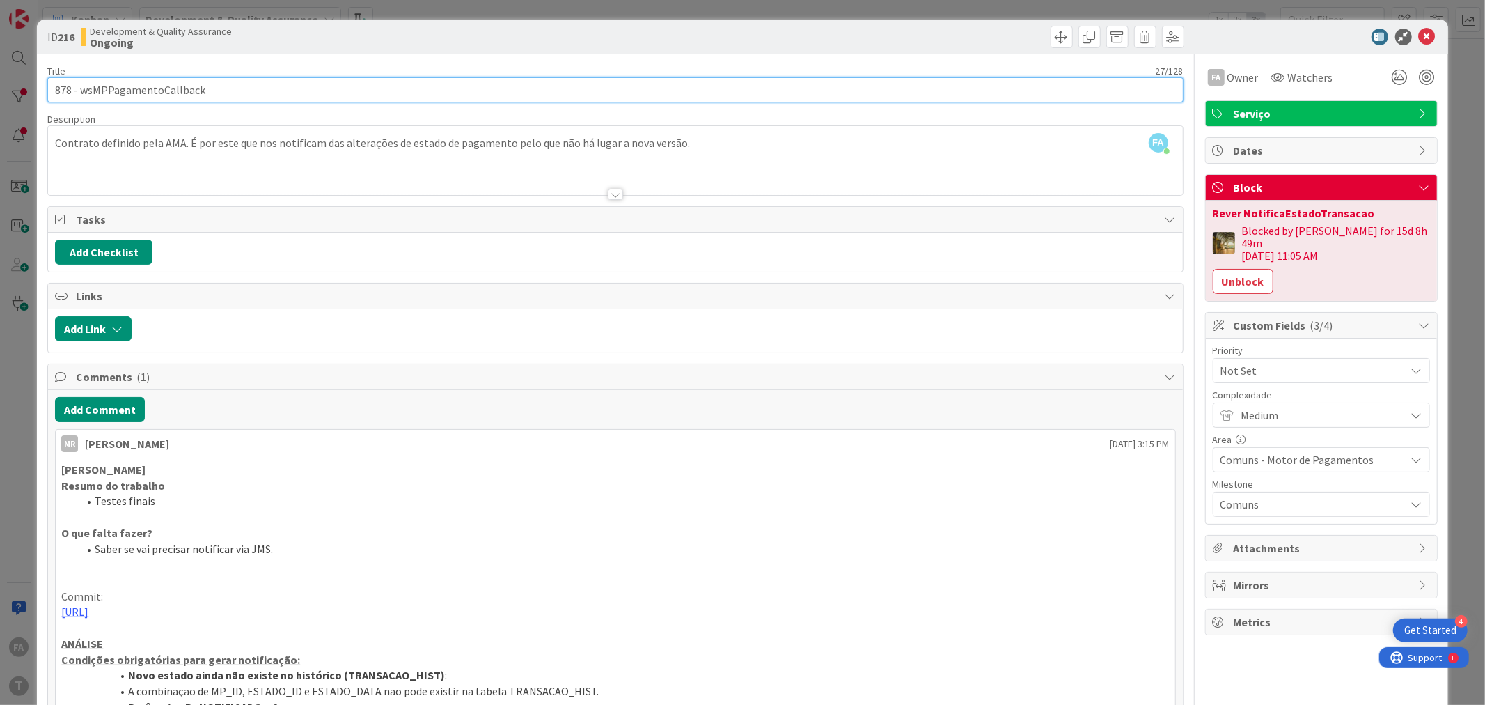
click at [166, 94] on input "878 - wsMPPagamentoCallback" at bounding box center [614, 89] width 1135 height 25
click at [142, 88] on input "878 - wsMPPagamentoCallback" at bounding box center [614, 89] width 1135 height 25
